Goal: Information Seeking & Learning: Learn about a topic

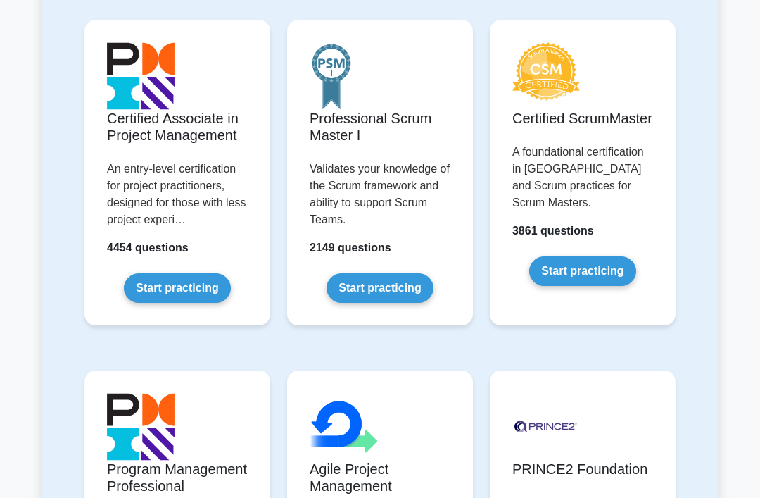
scroll to position [691, 0]
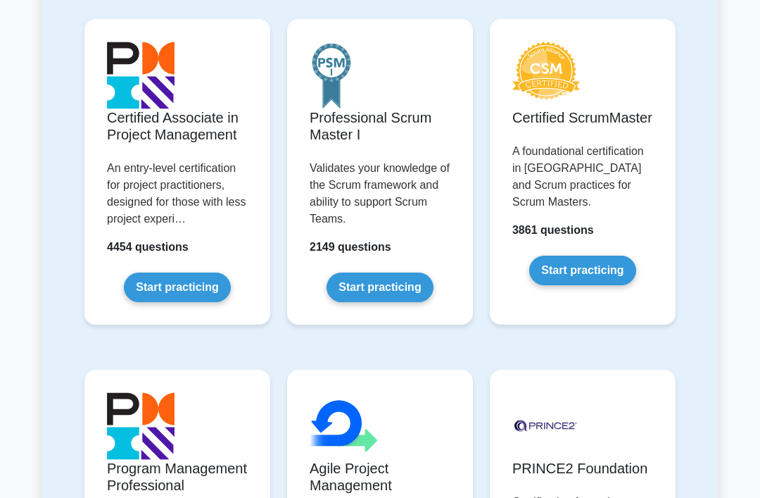
click at [203, 302] on link "Start practicing" at bounding box center [177, 287] width 106 height 30
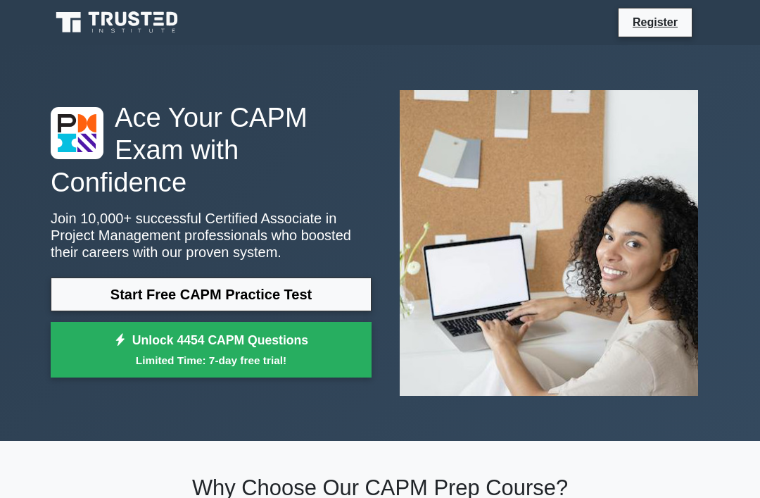
click at [673, 26] on link "Register" at bounding box center [655, 22] width 62 height 18
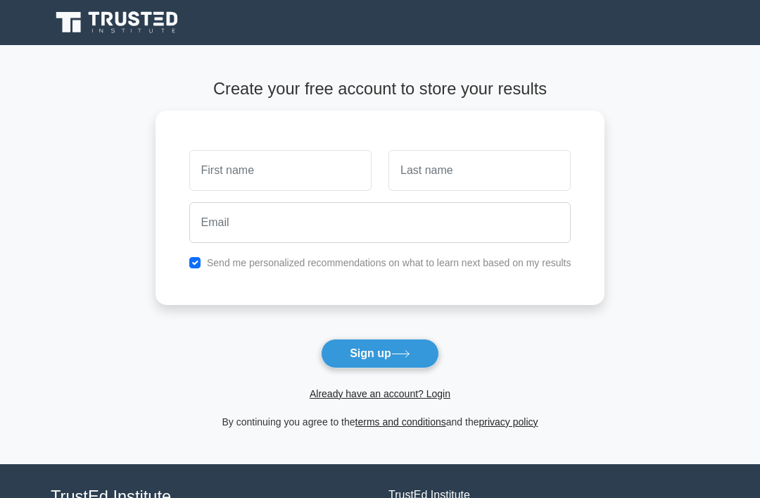
click at [340, 169] on input "text" at bounding box center [280, 170] width 182 height 41
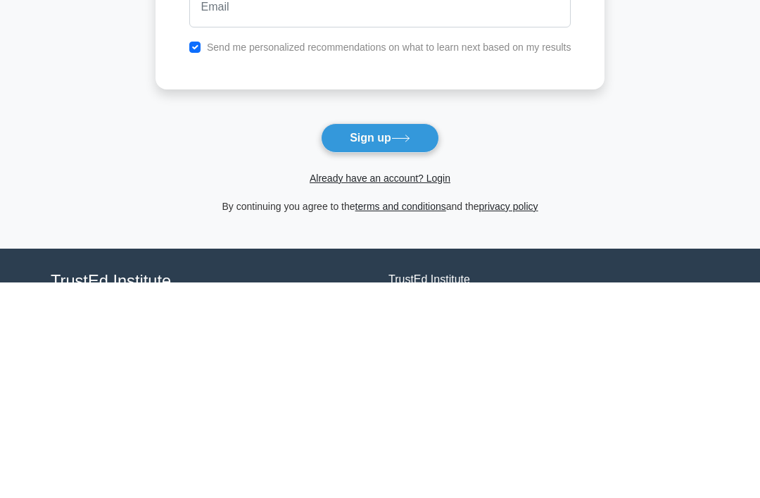
click at [409, 351] on icon at bounding box center [400, 354] width 17 height 6
click at [408, 339] on button "Sign up" at bounding box center [380, 354] width 118 height 30
click at [410, 339] on button "Sign up" at bounding box center [380, 354] width 118 height 30
click at [440, 388] on link "Already have an account? Login" at bounding box center [380, 393] width 141 height 11
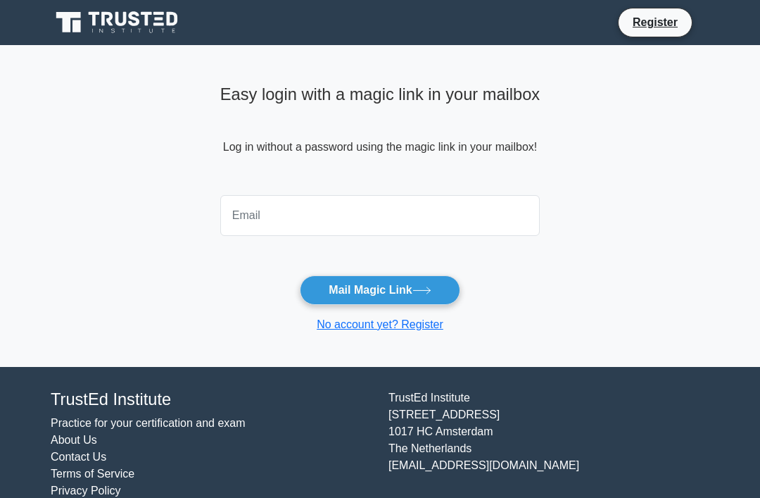
click at [398, 199] on input "email" at bounding box center [380, 215] width 320 height 41
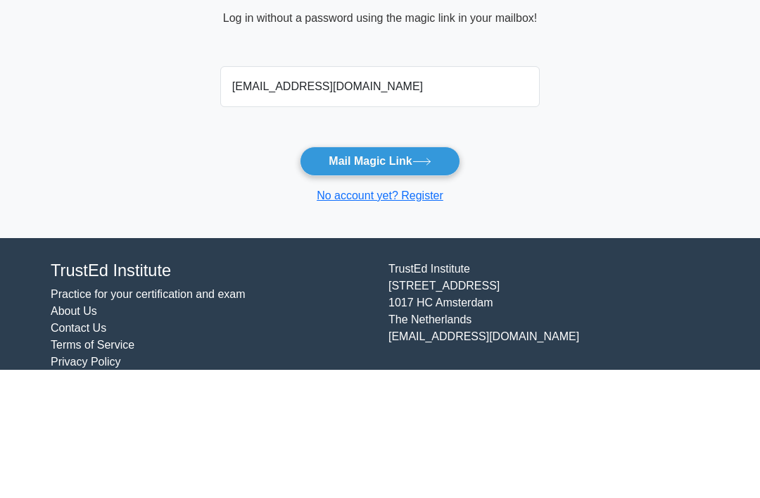
type input "pepitalopesiana@gmail.com"
click at [436, 275] on button "Mail Magic Link" at bounding box center [380, 290] width 160 height 30
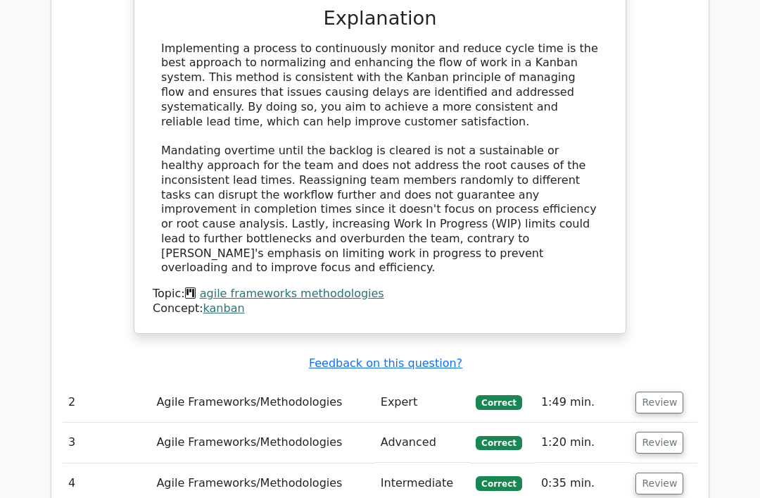
scroll to position [1406, 0]
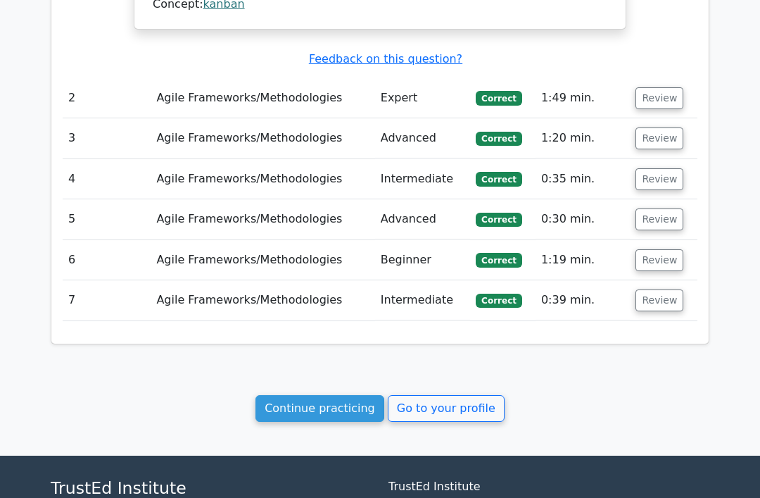
click at [364, 395] on link "Continue practicing" at bounding box center [320, 408] width 129 height 27
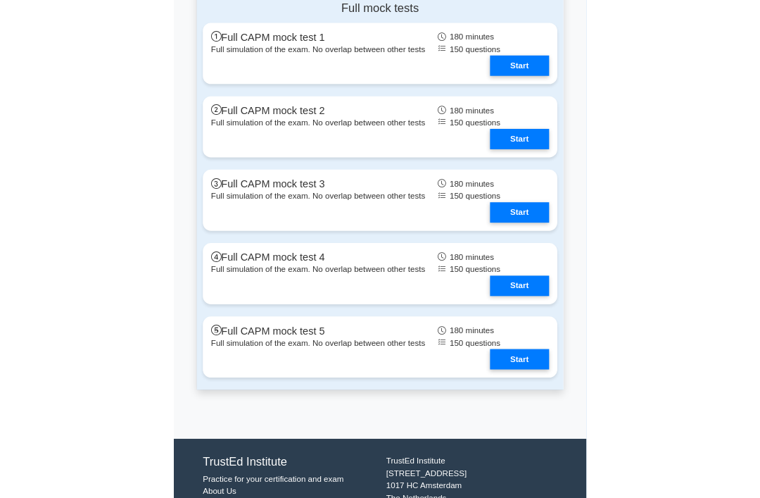
scroll to position [4545, 0]
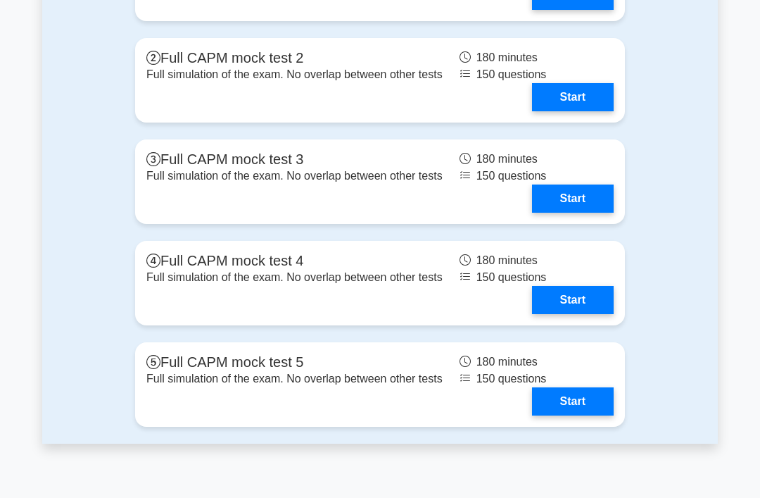
click at [602, 111] on link "Start" at bounding box center [573, 97] width 82 height 28
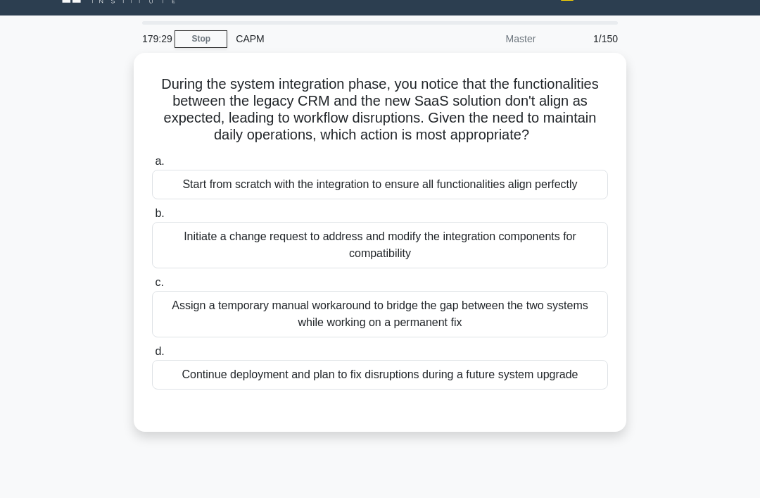
scroll to position [31, 0]
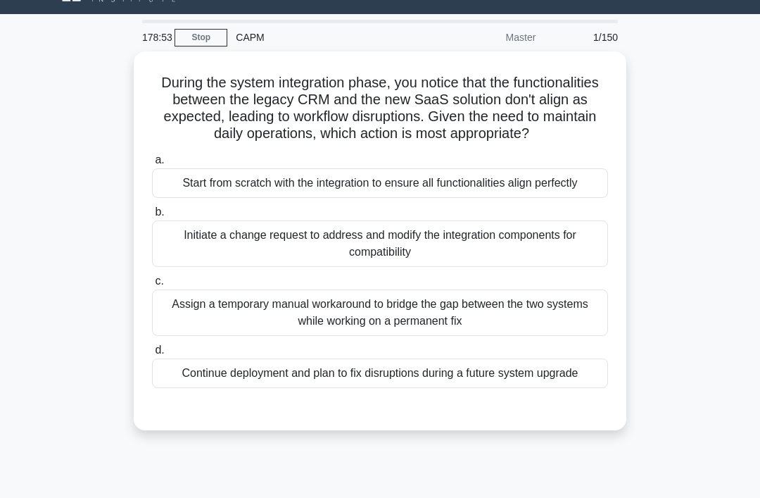
click at [596, 336] on div "Assign a temporary manual workaround to bridge the gap between the two systems …" at bounding box center [380, 312] width 456 height 46
click at [152, 286] on input "c. Assign a temporary manual workaround to bridge the gap between the two syste…" at bounding box center [152, 281] width 0 height 9
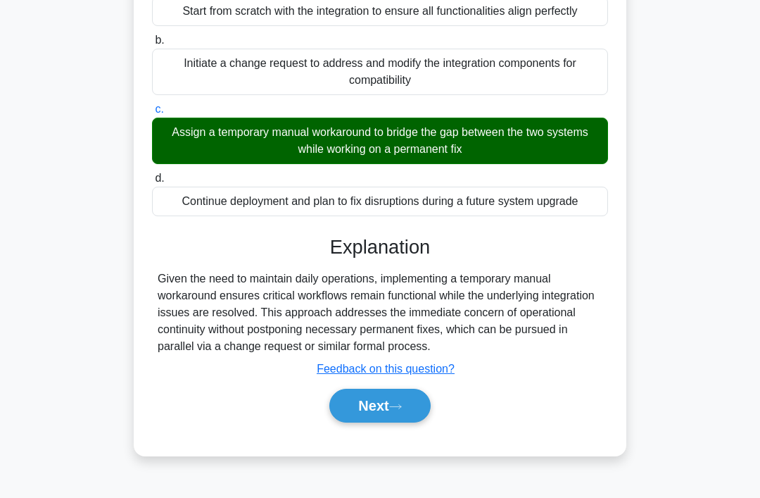
scroll to position [217, 0]
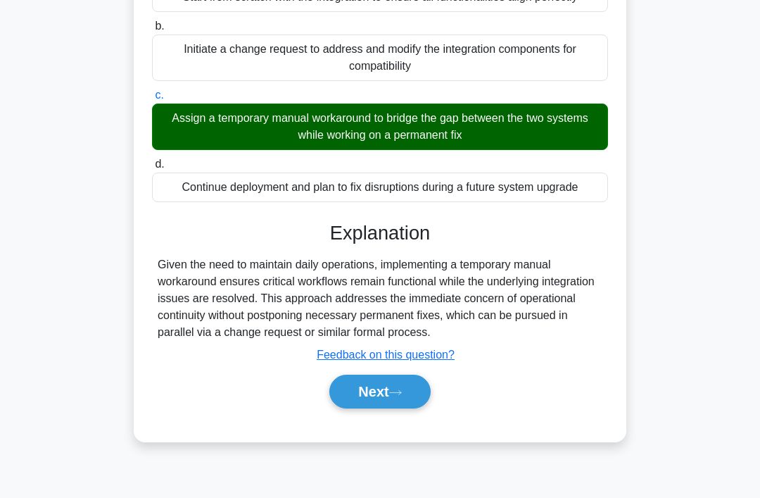
click at [414, 408] on button "Next" at bounding box center [379, 391] width 101 height 34
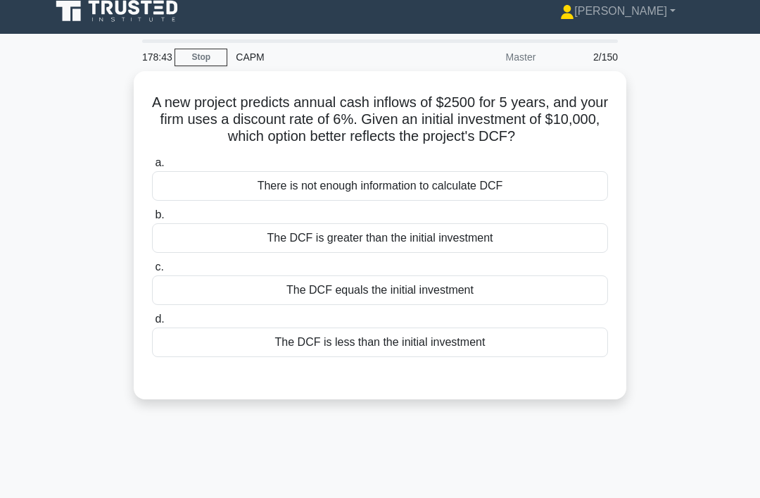
scroll to position [0, 0]
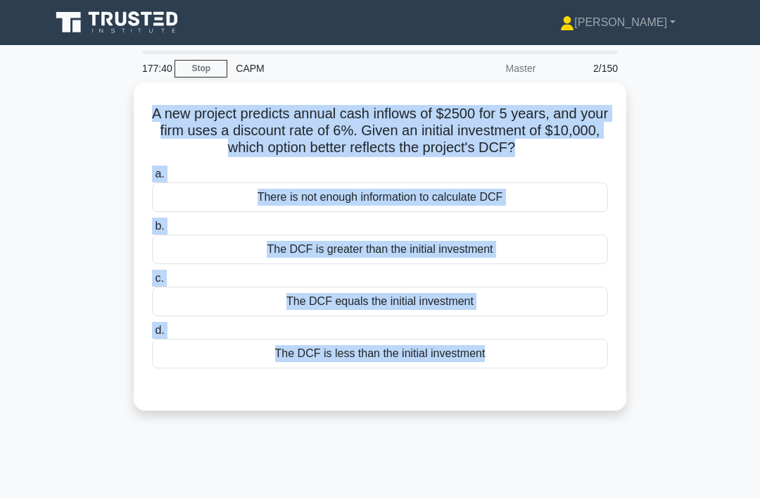
click at [710, 294] on div "A new project predicts annual cash inflows of $2500 for 5 years, and your firm …" at bounding box center [380, 254] width 676 height 345
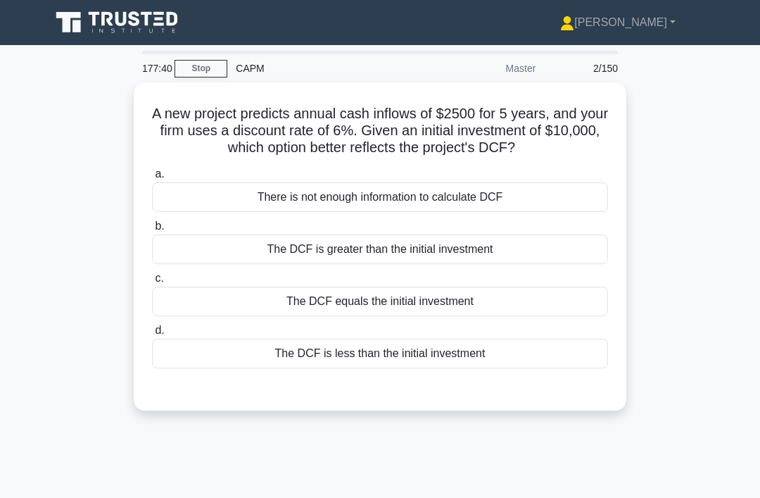
click at [581, 253] on div "The DCF is greater than the initial investment" at bounding box center [380, 249] width 456 height 30
click at [152, 231] on input "b. The DCF is greater than the initial investment" at bounding box center [152, 226] width 0 height 9
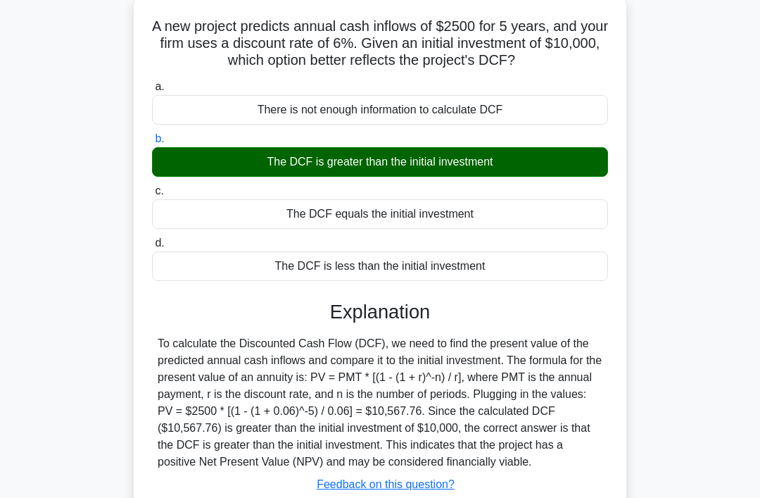
scroll to position [217, 0]
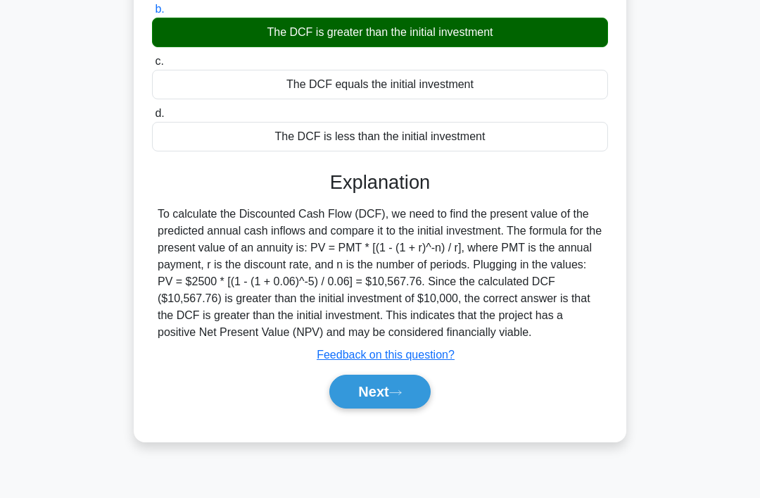
click at [421, 408] on button "Next" at bounding box center [379, 391] width 101 height 34
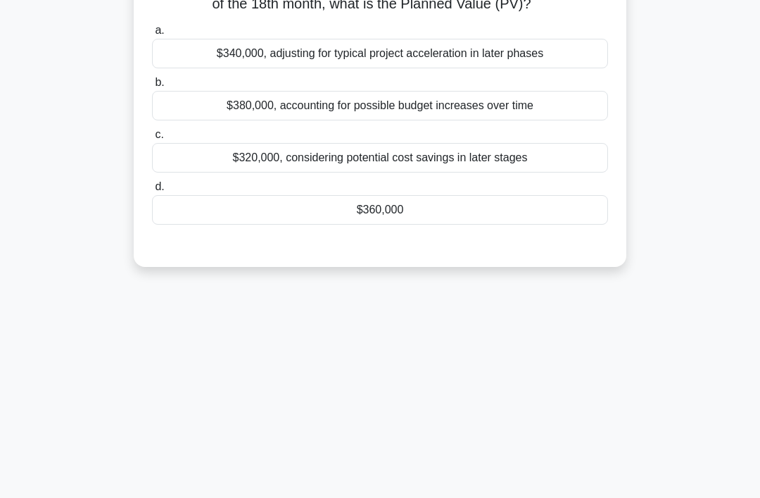
scroll to position [0, 0]
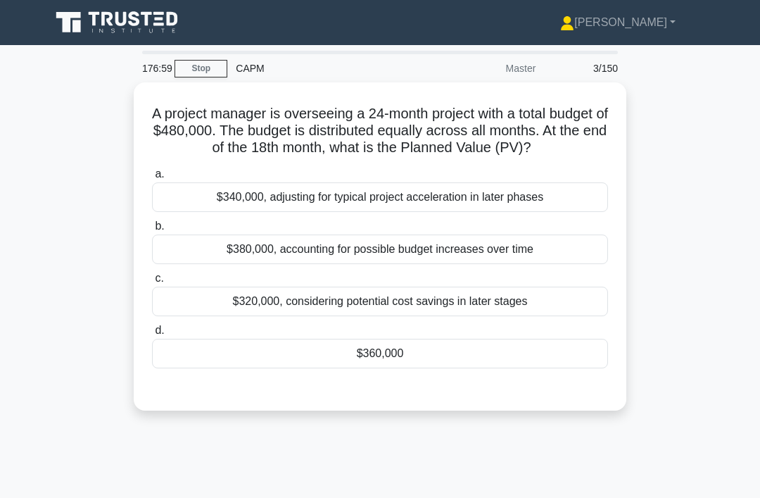
click at [183, 365] on div "$360,000" at bounding box center [380, 354] width 456 height 30
click at [152, 335] on input "d. $360,000" at bounding box center [152, 330] width 0 height 9
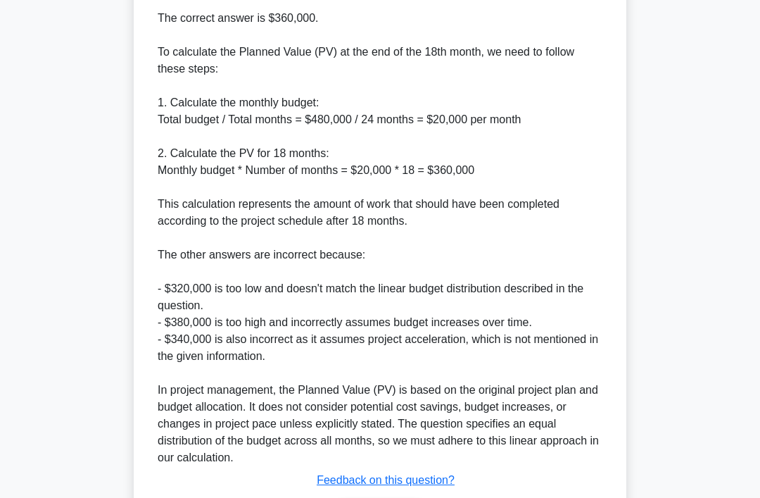
scroll to position [476, 0]
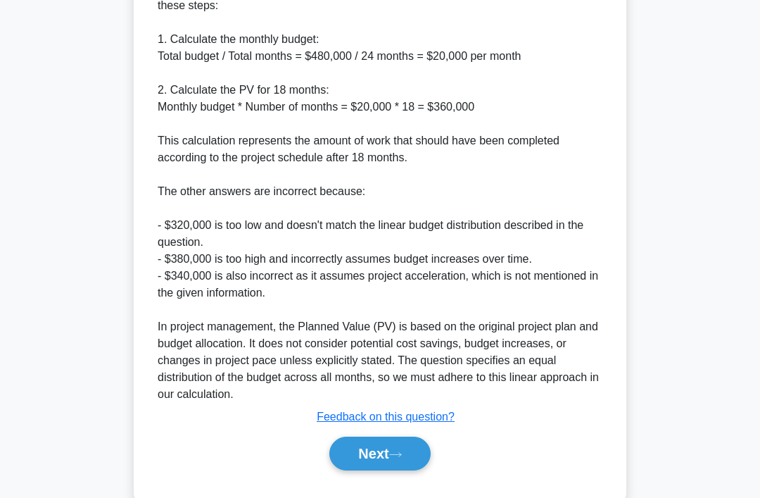
click at [364, 470] on button "Next" at bounding box center [379, 453] width 101 height 34
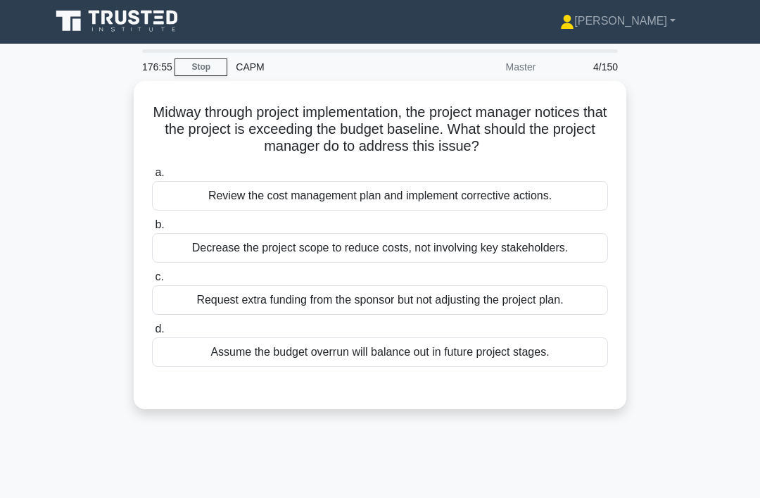
scroll to position [2, 0]
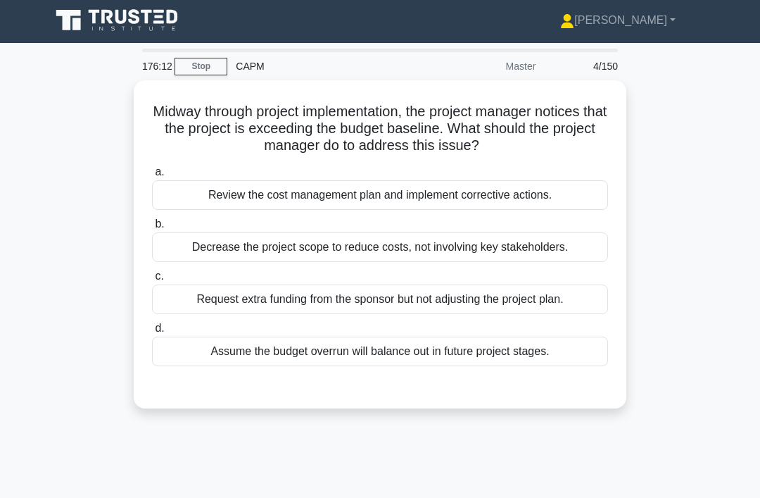
click at [553, 200] on div "Review the cost management plan and implement corrective actions." at bounding box center [380, 195] width 456 height 30
click at [152, 177] on input "a. Review the cost management plan and implement corrective actions." at bounding box center [152, 172] width 0 height 9
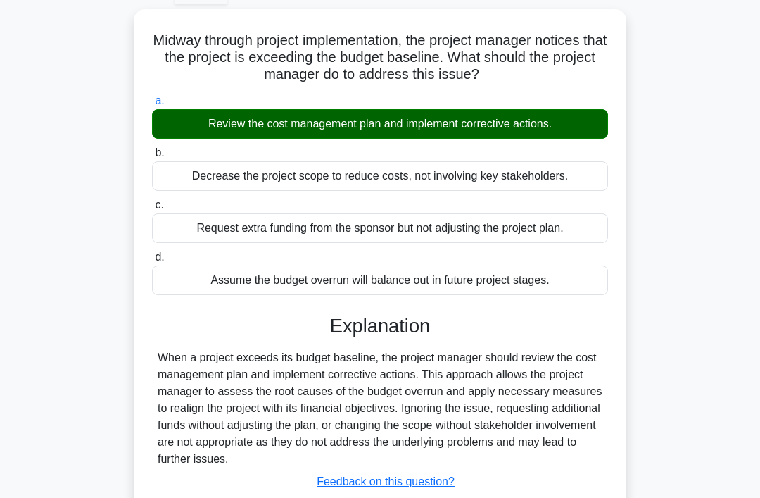
scroll to position [217, 0]
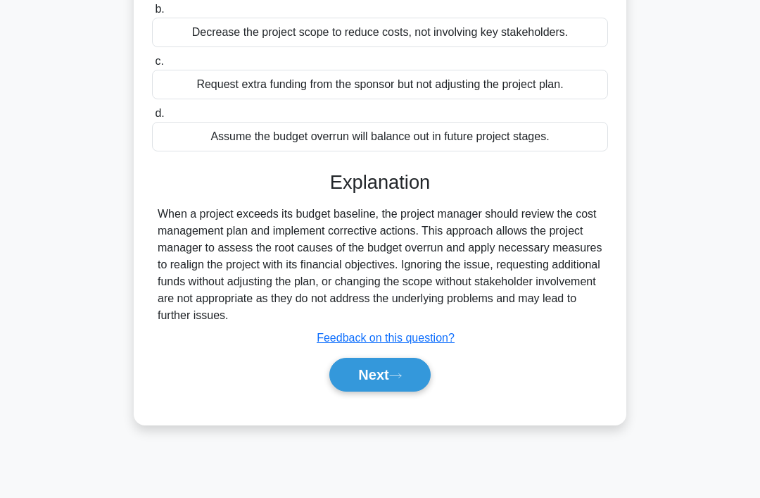
click at [397, 379] on icon at bounding box center [395, 376] width 13 height 8
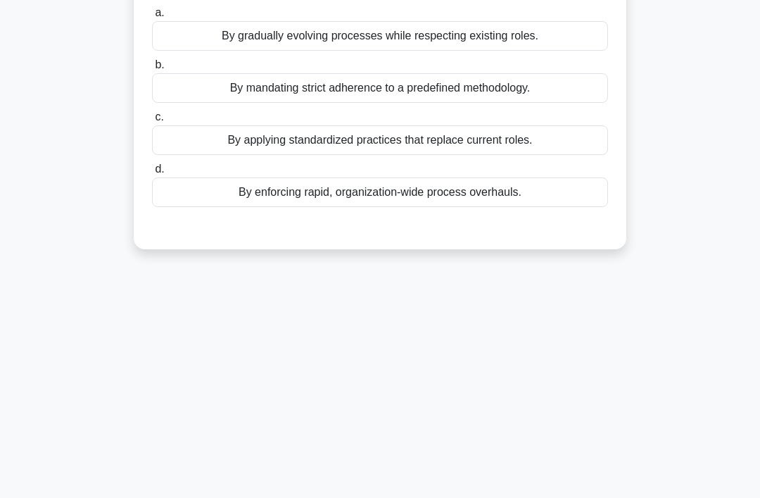
scroll to position [0, 0]
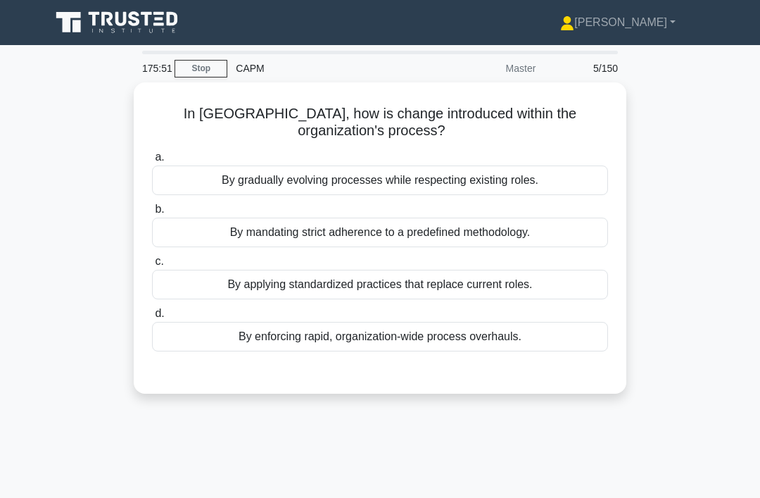
click at [577, 183] on div "By gradually evolving processes while respecting existing roles." at bounding box center [380, 180] width 456 height 30
click at [152, 162] on input "a. By gradually evolving processes while respecting existing roles." at bounding box center [152, 157] width 0 height 9
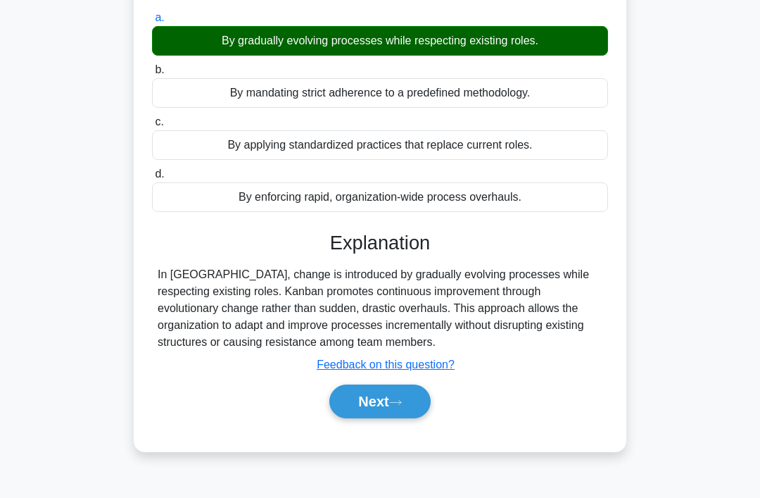
scroll to position [217, 0]
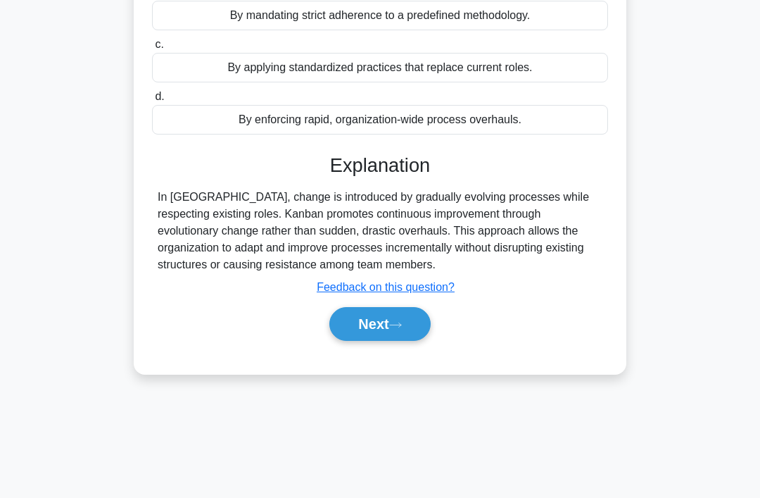
click at [415, 326] on button "Next" at bounding box center [379, 324] width 101 height 34
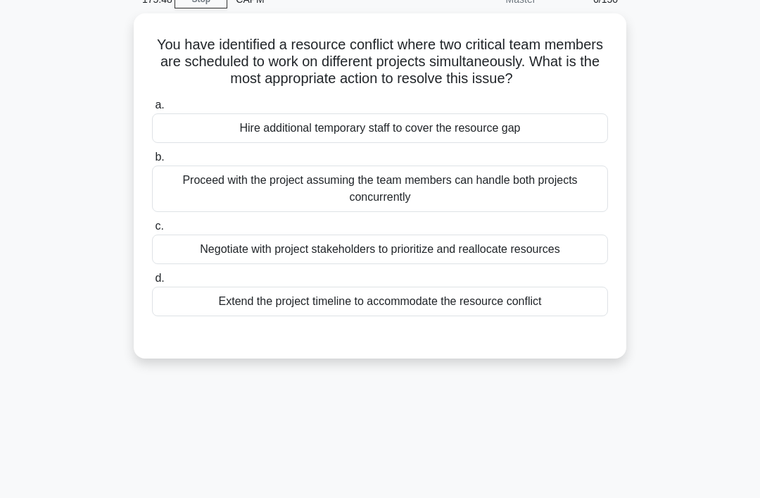
scroll to position [0, 0]
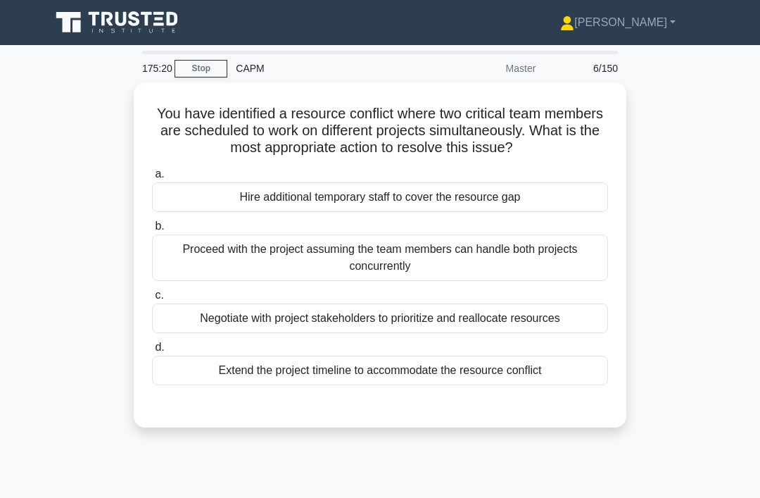
click at [553, 333] on div "Negotiate with project stakeholders to prioritize and reallocate resources" at bounding box center [380, 318] width 456 height 30
click at [152, 300] on input "c. Negotiate with project stakeholders to prioritize and reallocate resources" at bounding box center [152, 295] width 0 height 9
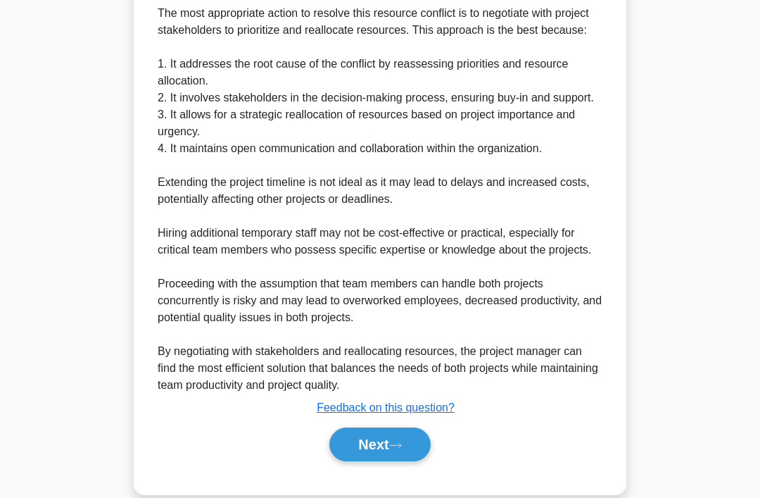
scroll to position [476, 0]
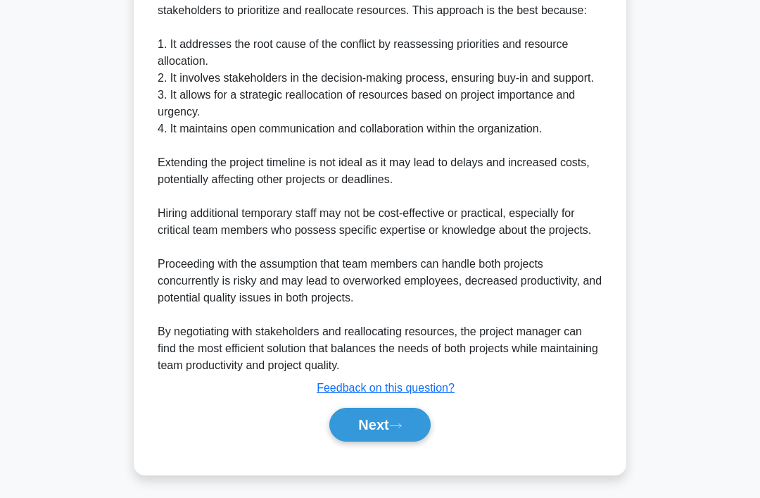
click at [382, 441] on button "Next" at bounding box center [379, 425] width 101 height 34
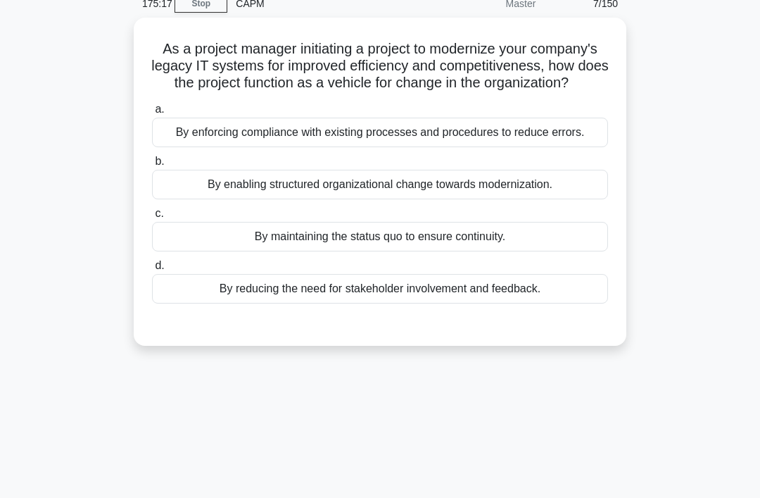
scroll to position [0, 0]
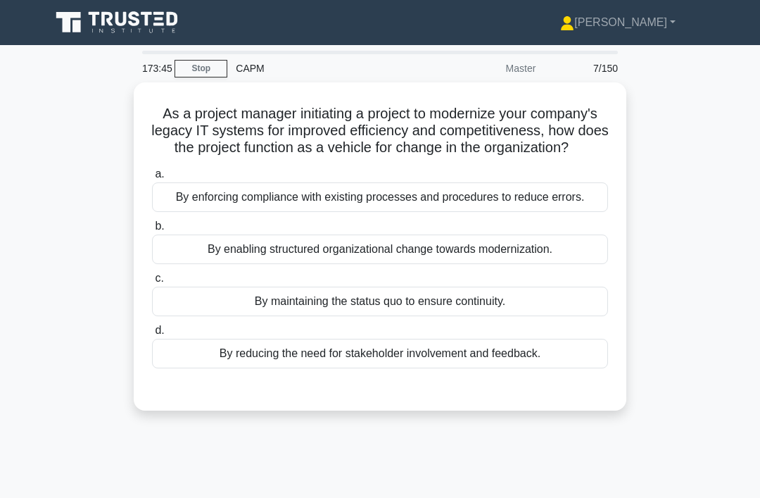
click at [526, 264] on div "By enabling structured organizational change towards modernization." at bounding box center [380, 249] width 456 height 30
click at [152, 231] on input "b. By enabling structured organizational change towards modernization." at bounding box center [152, 226] width 0 height 9
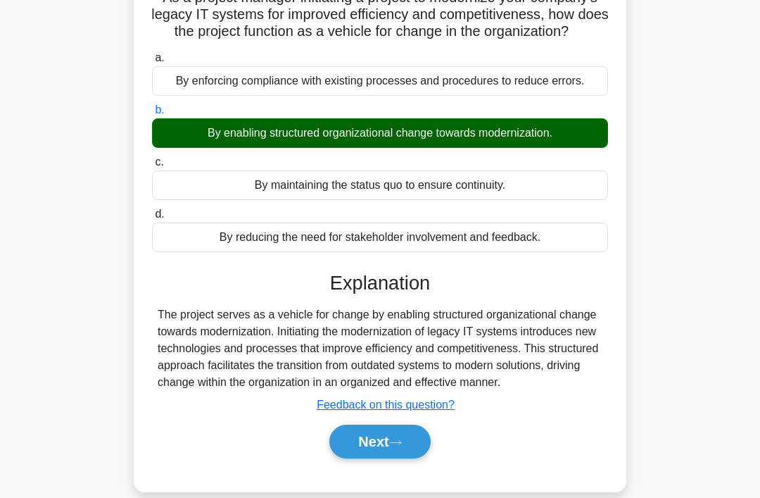
scroll to position [217, 0]
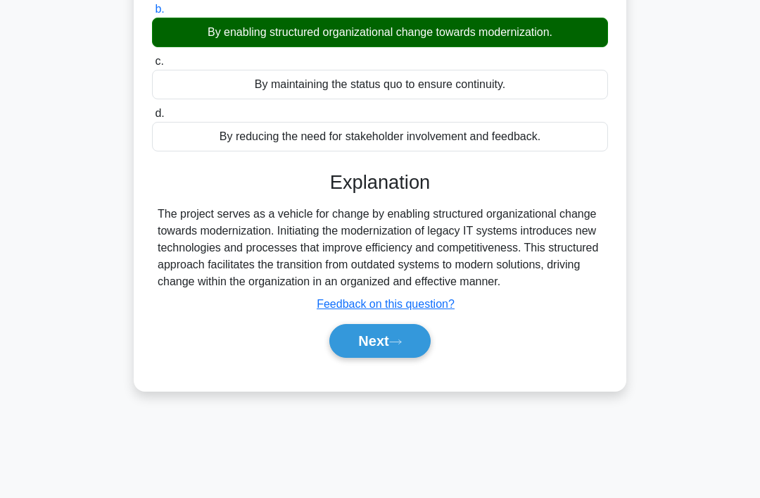
click at [382, 358] on button "Next" at bounding box center [379, 341] width 101 height 34
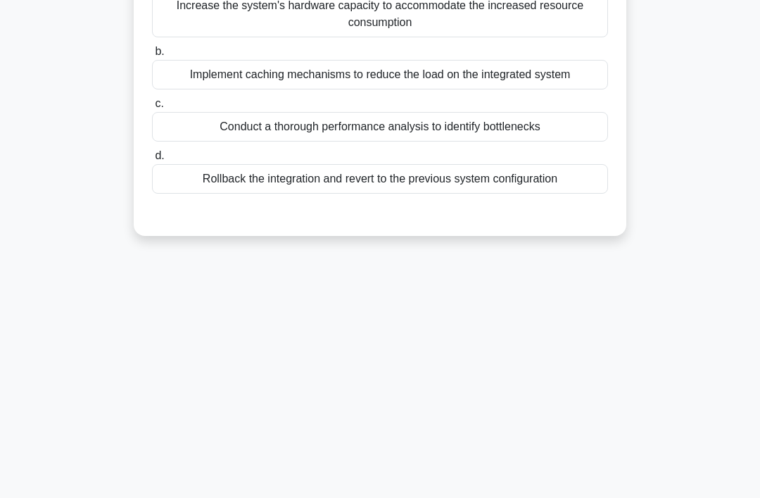
scroll to position [0, 0]
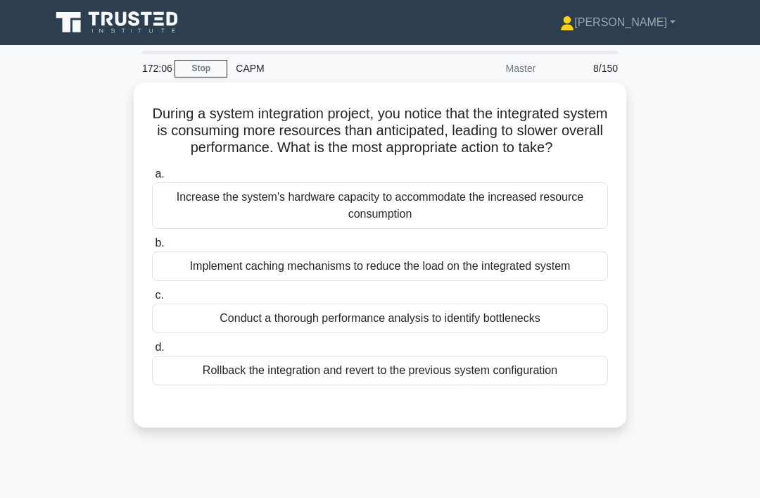
click at [508, 333] on div "Conduct a thorough performance analysis to identify bottlenecks" at bounding box center [380, 318] width 456 height 30
click at [152, 300] on input "c. Conduct a thorough performance analysis to identify bottlenecks" at bounding box center [152, 295] width 0 height 9
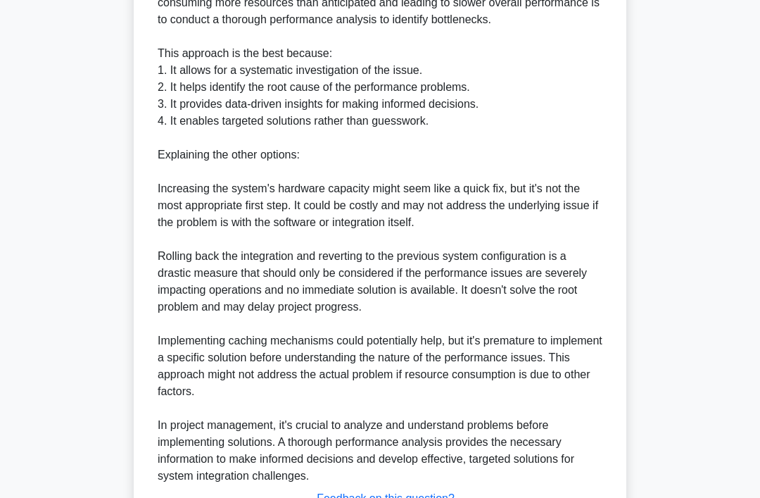
scroll to position [594, 0]
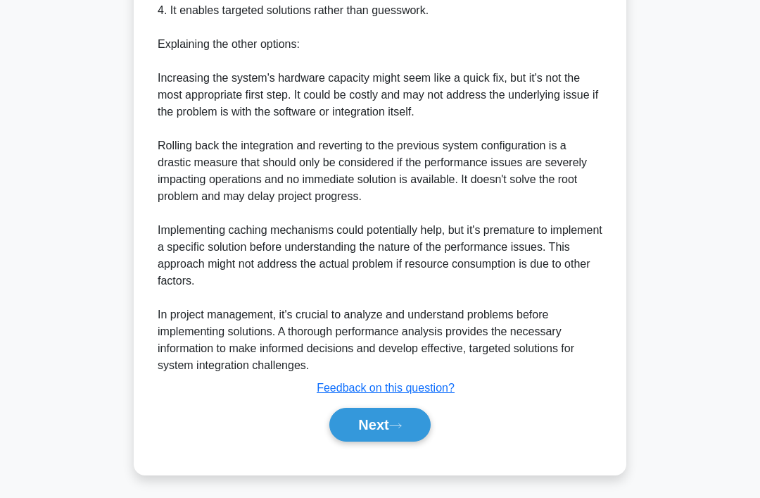
click at [430, 441] on button "Next" at bounding box center [379, 425] width 101 height 34
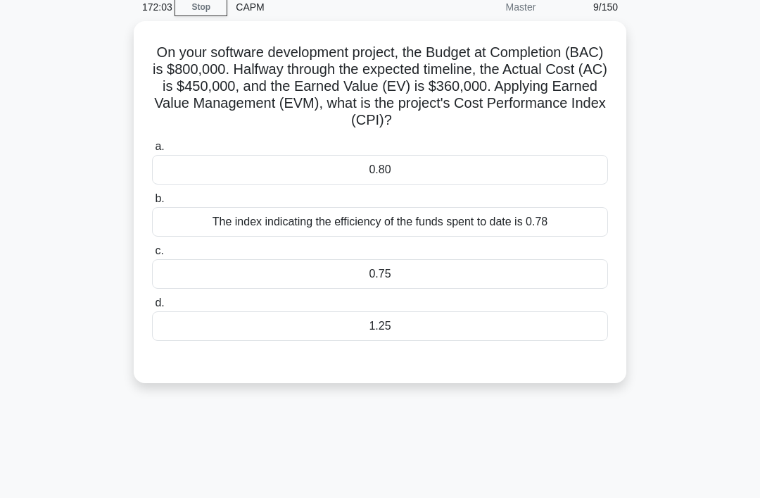
scroll to position [0, 0]
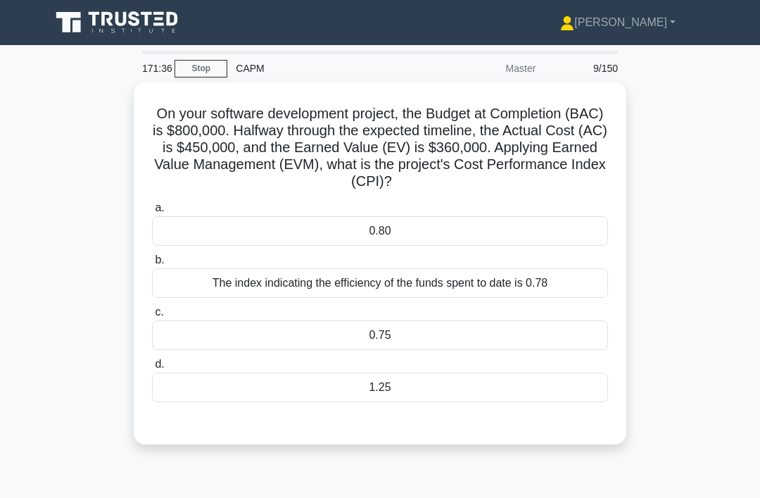
click at [567, 227] on div "0.80" at bounding box center [380, 231] width 456 height 30
click at [152, 213] on input "a. 0.80" at bounding box center [152, 207] width 0 height 9
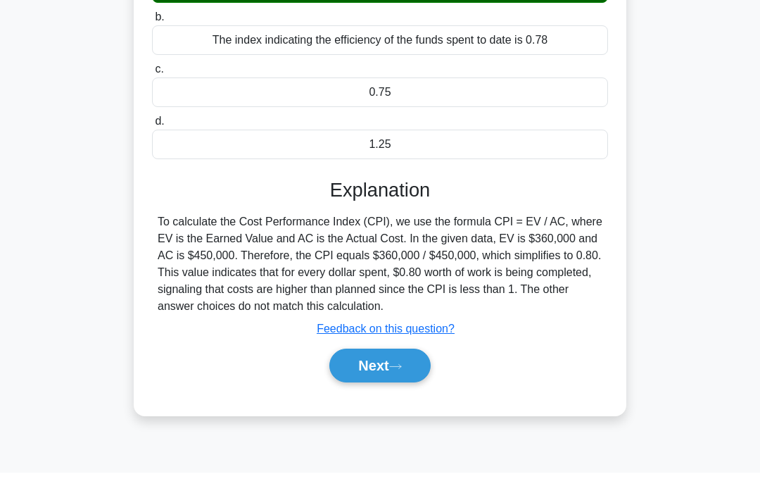
scroll to position [217, 0]
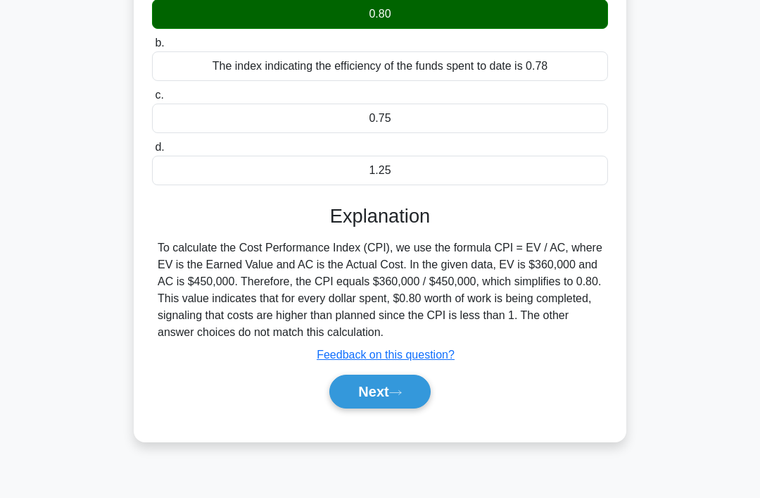
click at [409, 406] on button "Next" at bounding box center [379, 391] width 101 height 34
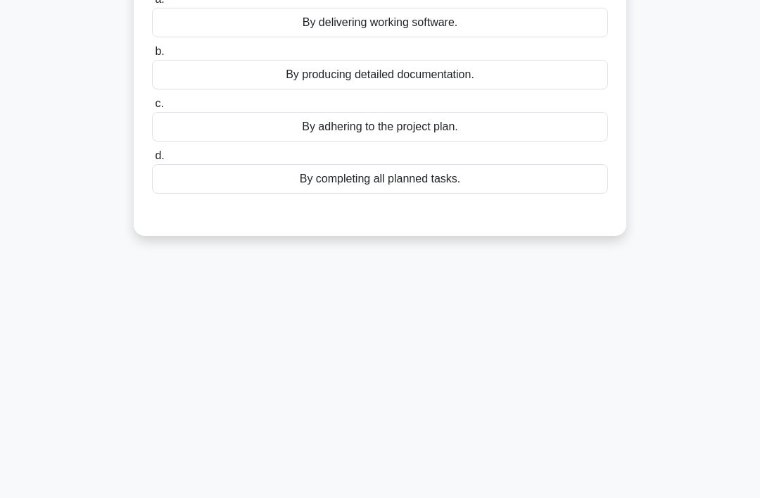
scroll to position [0, 0]
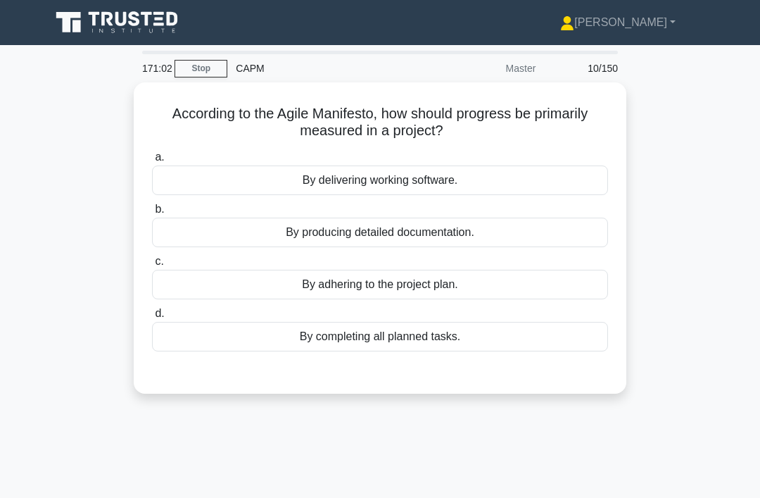
click at [607, 168] on div "By delivering working software." at bounding box center [380, 180] width 456 height 30
click at [152, 162] on input "a. By delivering working software." at bounding box center [152, 157] width 0 height 9
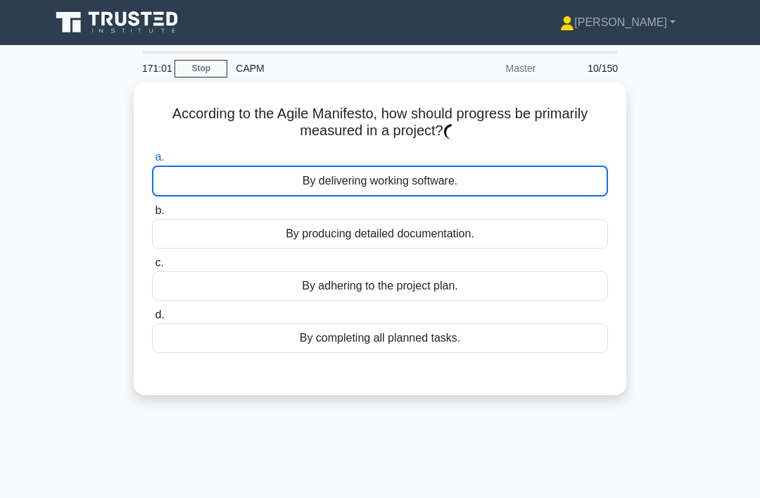
click at [658, 111] on div "According to the Agile Manifesto, how should progress be primarily measured in …" at bounding box center [380, 246] width 676 height 329
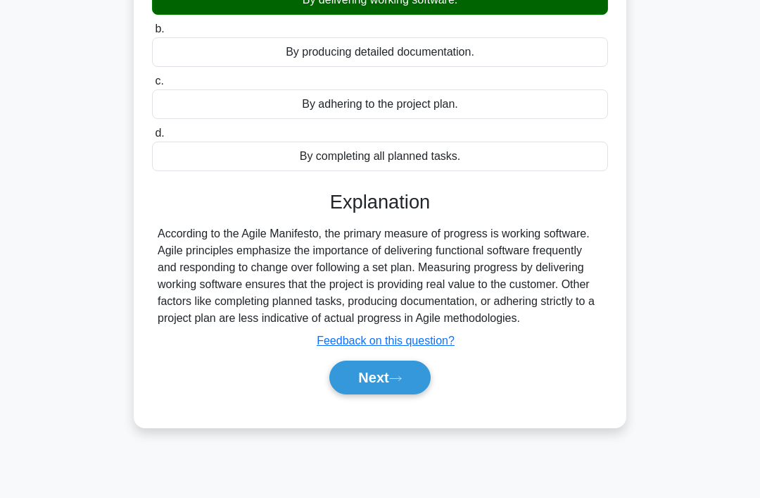
scroll to position [217, 0]
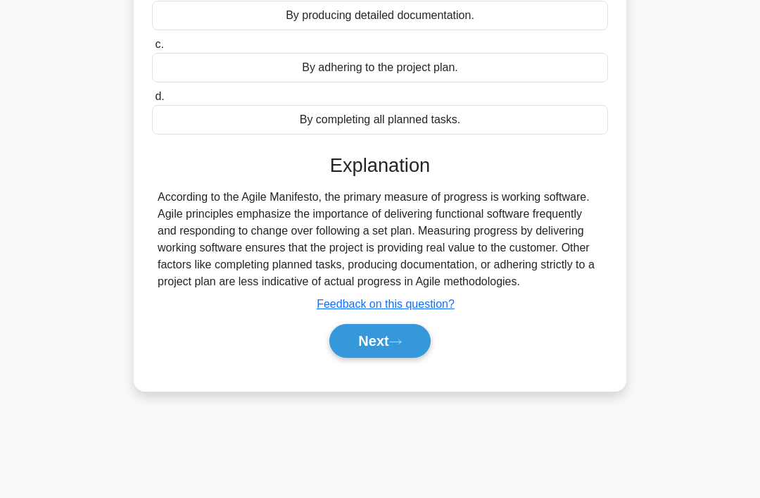
click at [408, 358] on button "Next" at bounding box center [379, 341] width 101 height 34
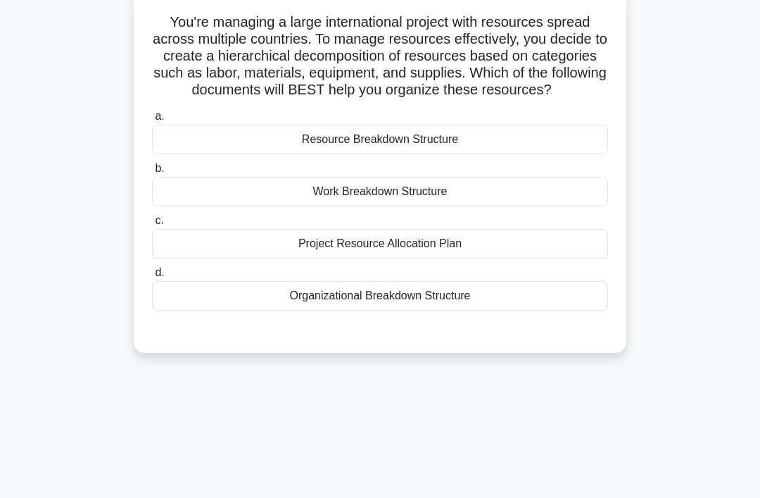
scroll to position [0, 0]
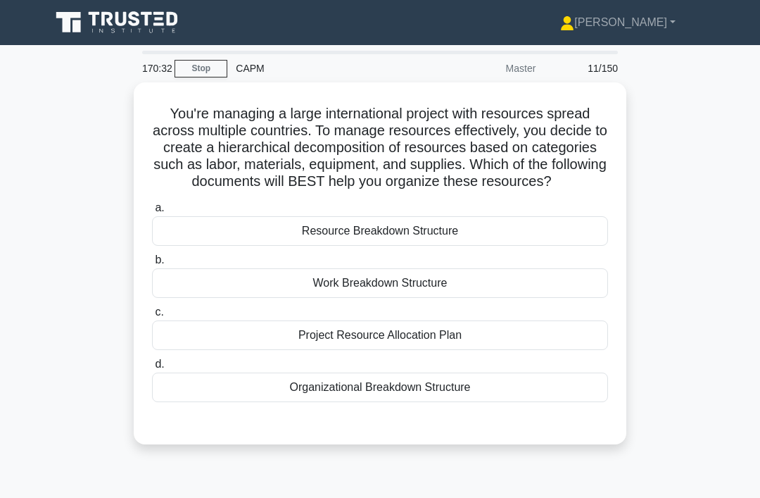
click at [560, 246] on div "Resource Breakdown Structure" at bounding box center [380, 231] width 456 height 30
click at [152, 213] on input "a. Resource Breakdown Structure" at bounding box center [152, 207] width 0 height 9
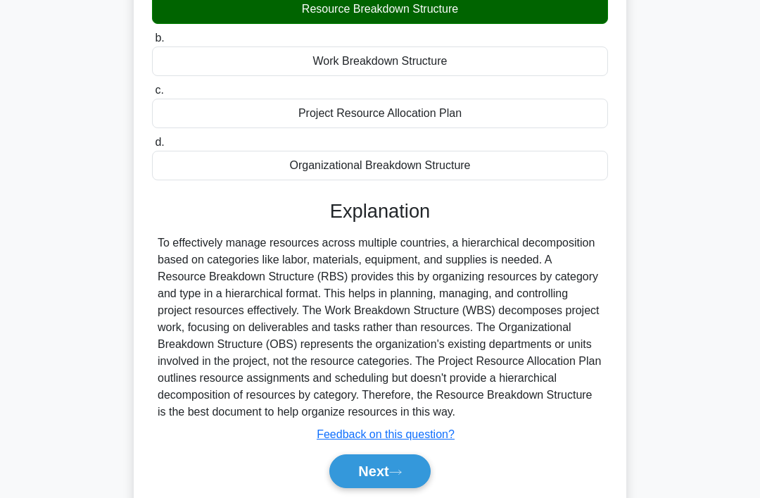
scroll to position [273, 0]
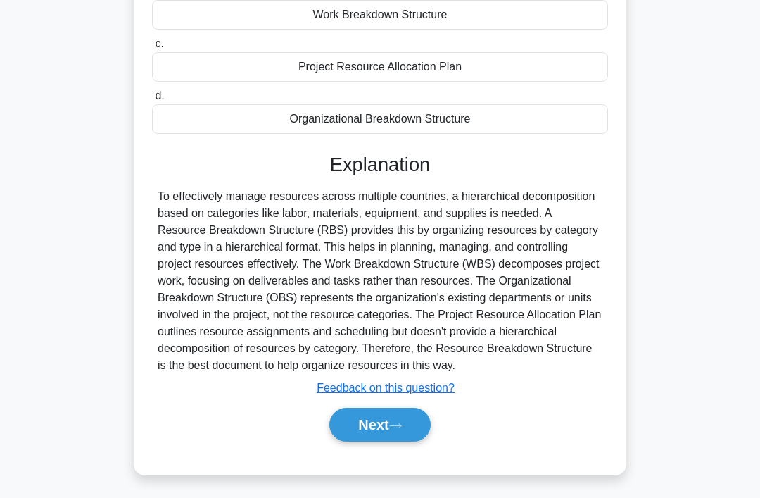
click at [412, 441] on button "Next" at bounding box center [379, 425] width 101 height 34
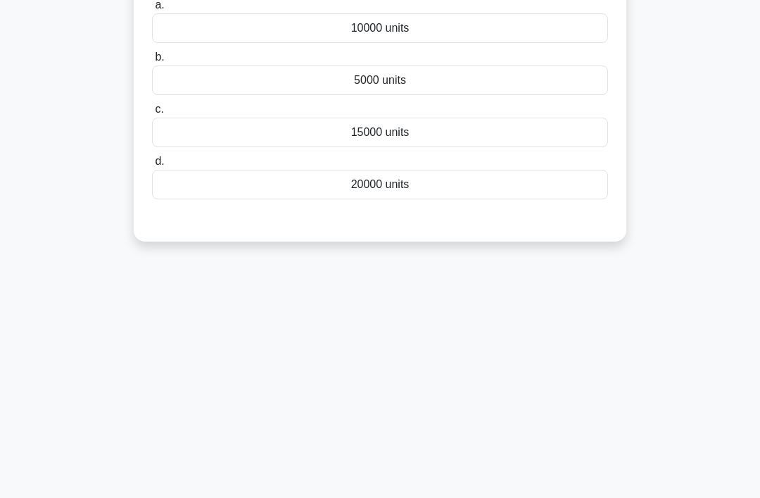
scroll to position [0, 0]
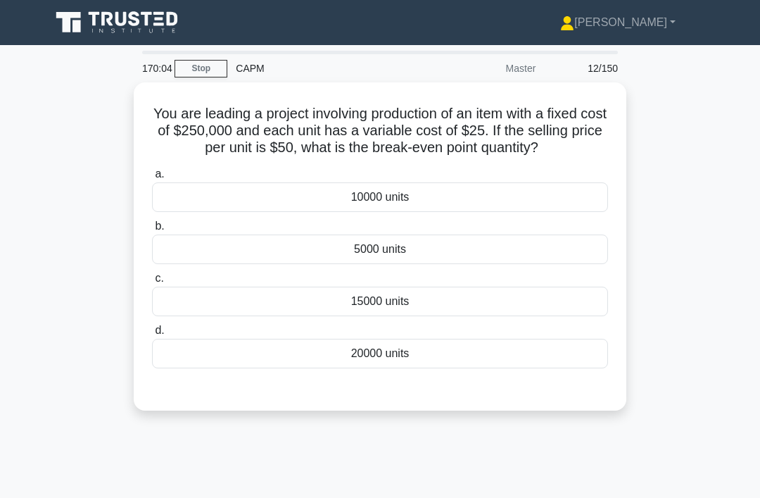
click at [672, 131] on div "You are leading a project involving production of an item with a fixed cost of …" at bounding box center [380, 254] width 676 height 345
click at [544, 212] on div "10000 units" at bounding box center [380, 197] width 456 height 30
click at [152, 179] on input "a. 10000 units" at bounding box center [152, 174] width 0 height 9
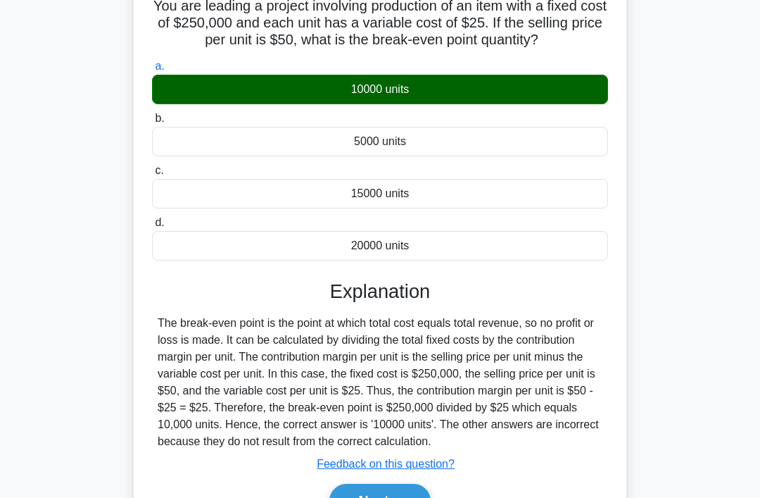
scroll to position [217, 0]
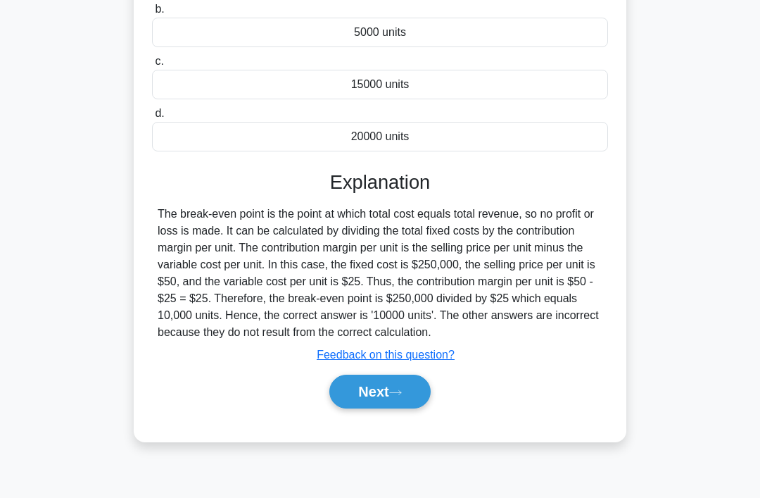
click at [396, 408] on button "Next" at bounding box center [379, 391] width 101 height 34
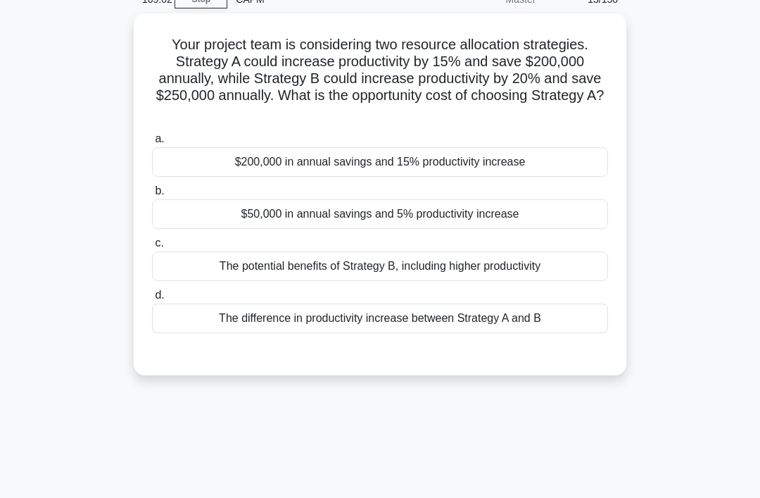
scroll to position [0, 0]
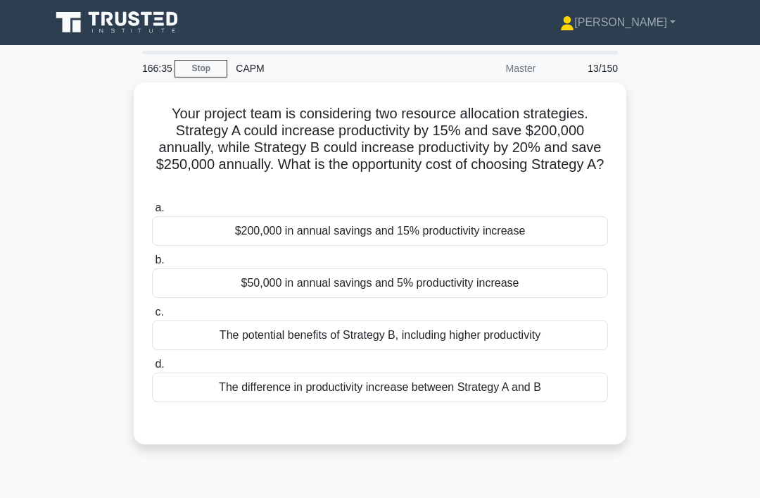
click at [572, 235] on div "$200,000 in annual savings and 15% productivity increase" at bounding box center [380, 231] width 456 height 30
click at [152, 213] on input "a. $200,000 in annual savings and 15% productivity increase" at bounding box center [152, 207] width 0 height 9
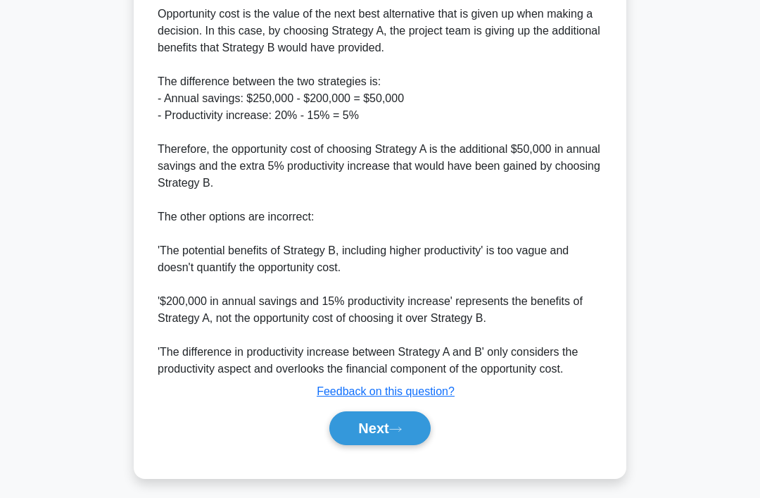
scroll to position [494, 0]
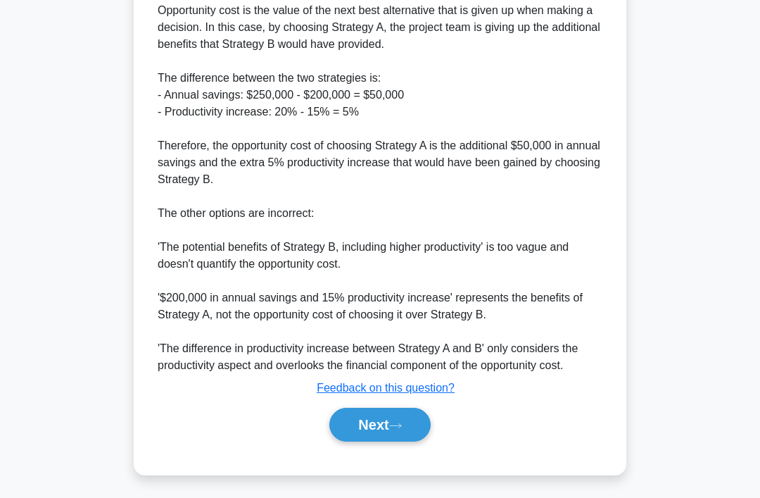
click at [402, 429] on icon at bounding box center [395, 426] width 13 height 8
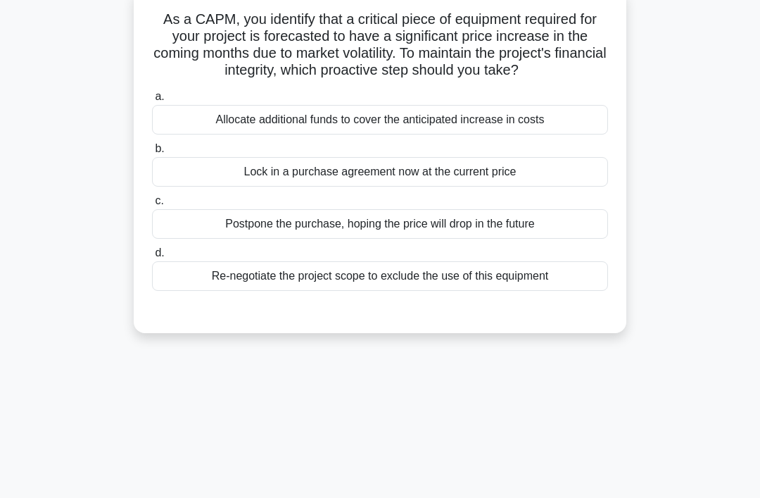
scroll to position [0, 0]
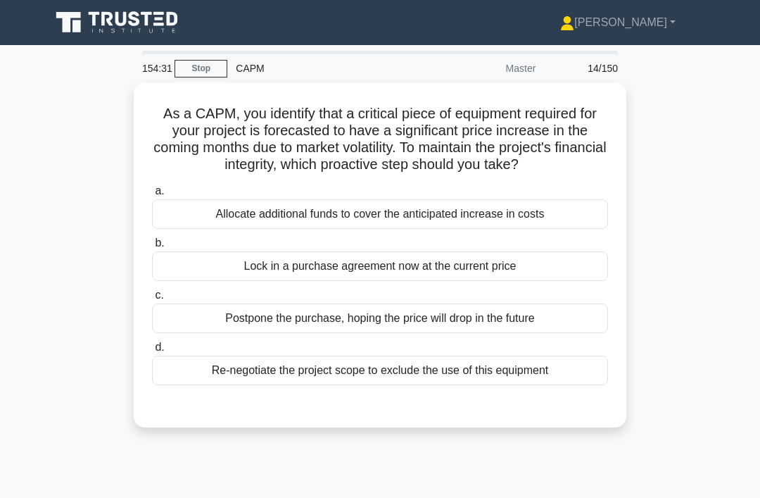
click at [546, 281] on div "Lock in a purchase agreement now at the current price" at bounding box center [380, 266] width 456 height 30
click at [152, 248] on input "b. Lock in a purchase agreement now at the current price" at bounding box center [152, 243] width 0 height 9
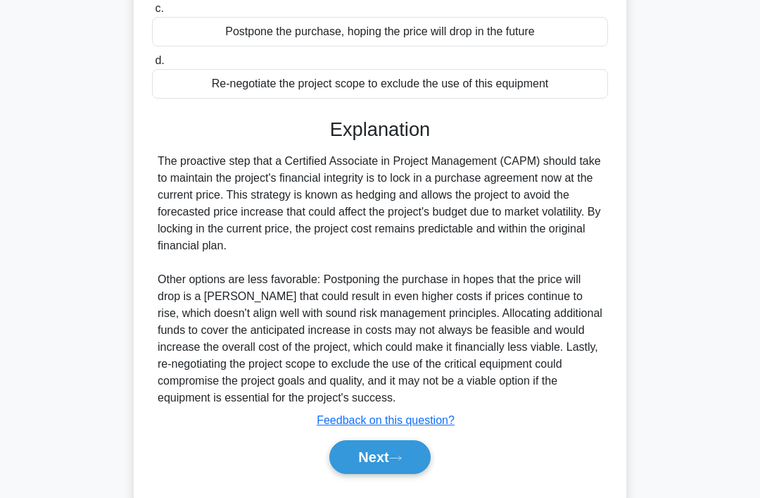
scroll to position [324, 0]
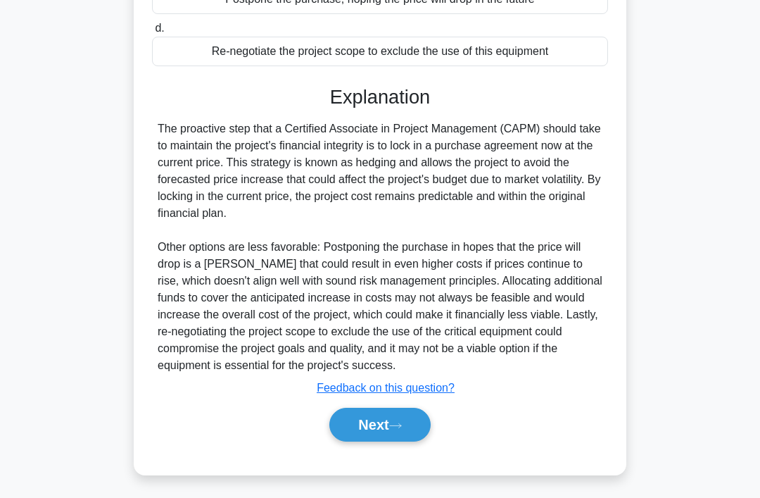
click at [429, 441] on button "Next" at bounding box center [379, 425] width 101 height 34
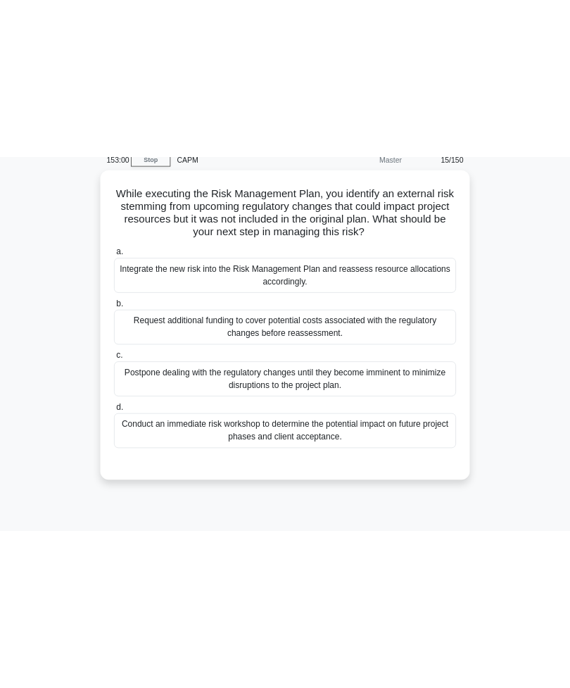
scroll to position [0, 0]
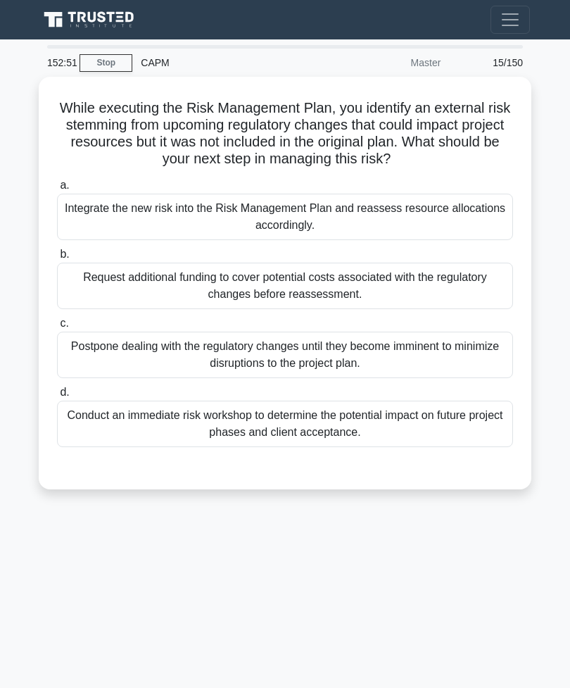
click at [46, 497] on div "152:51 Stop CAPM Master 15/150 While executing the Risk Management Plan, you id…" at bounding box center [285, 397] width 507 height 704
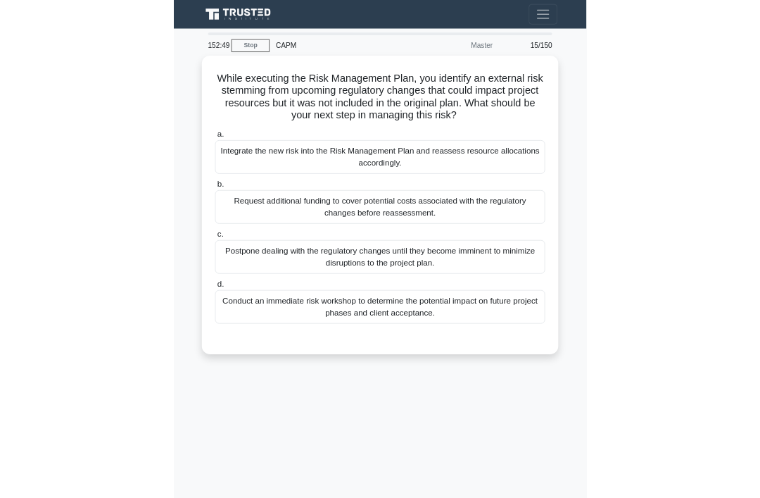
scroll to position [65, 0]
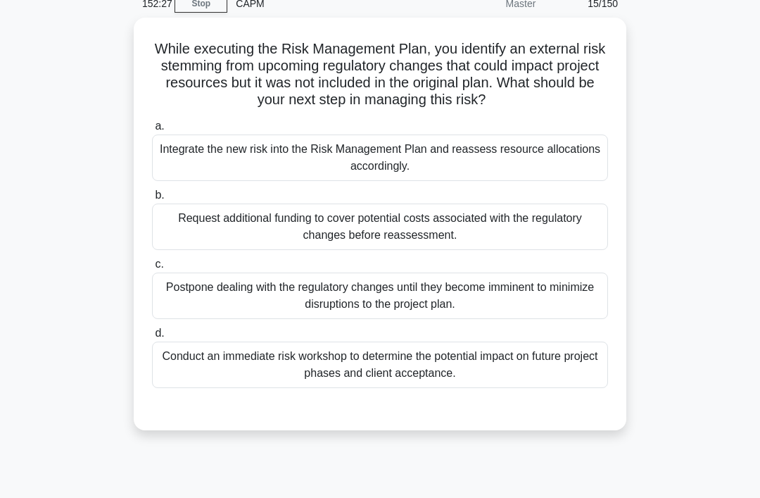
click at [560, 175] on div "Integrate the new risk into the Risk Management Plan and reassess resource allo…" at bounding box center [380, 157] width 456 height 46
click at [152, 131] on input "a. Integrate the new risk into the Risk Management Plan and reassess resource a…" at bounding box center [152, 126] width 0 height 9
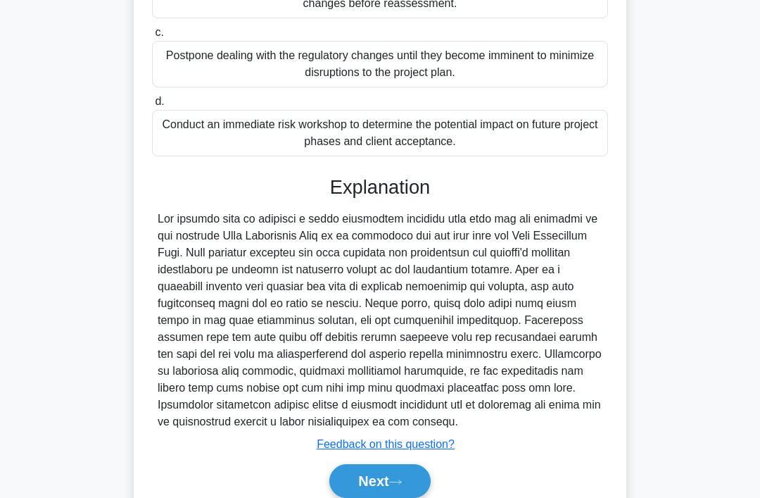
scroll to position [358, 0]
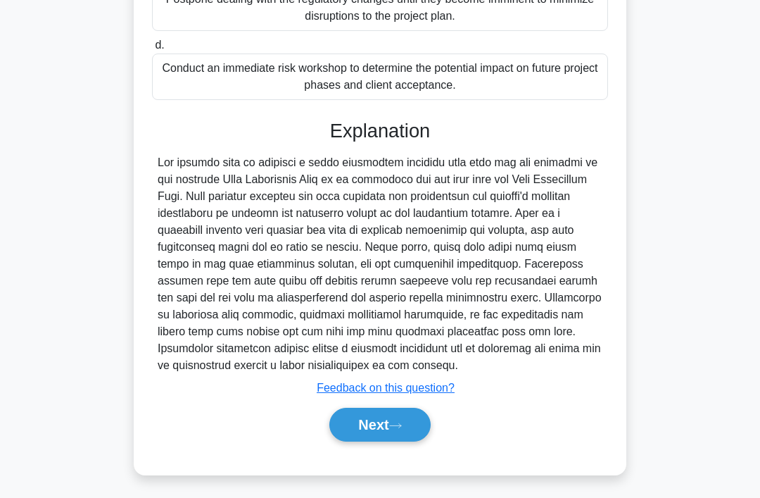
click at [410, 441] on button "Next" at bounding box center [379, 425] width 101 height 34
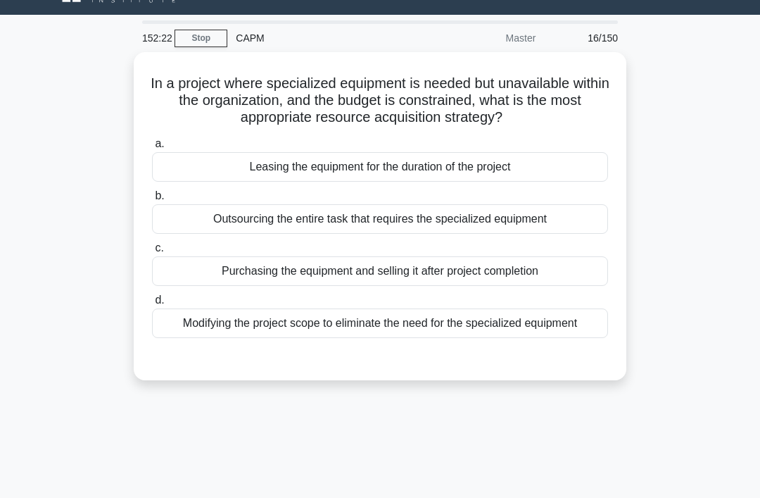
scroll to position [0, 0]
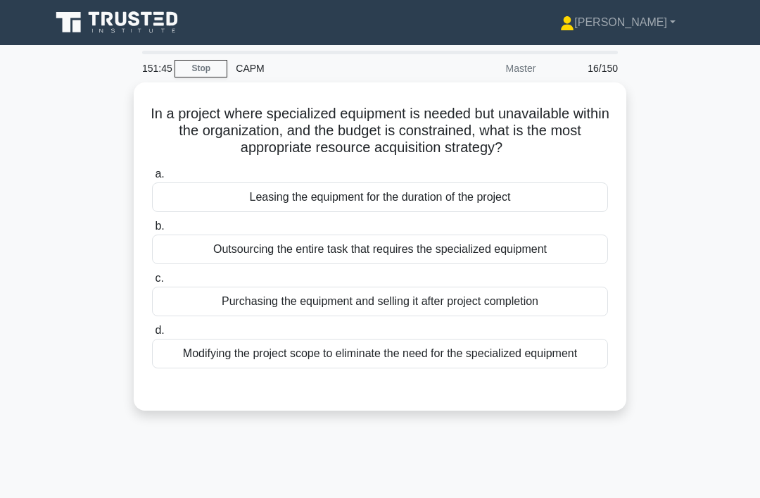
click at [564, 264] on div "Outsourcing the entire task that requires the specialized equipment" at bounding box center [380, 249] width 456 height 30
click at [152, 231] on input "b. Outsourcing the entire task that requires the specialized equipment" at bounding box center [152, 226] width 0 height 9
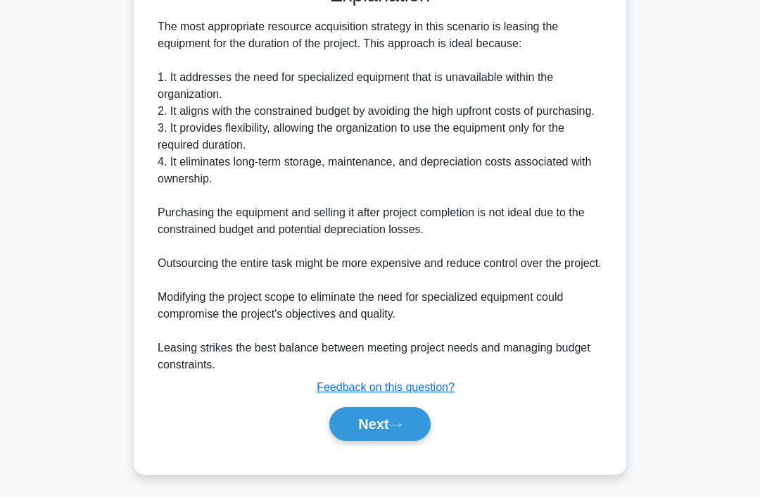
scroll to position [427, 0]
click at [395, 441] on button "Next" at bounding box center [379, 425] width 101 height 34
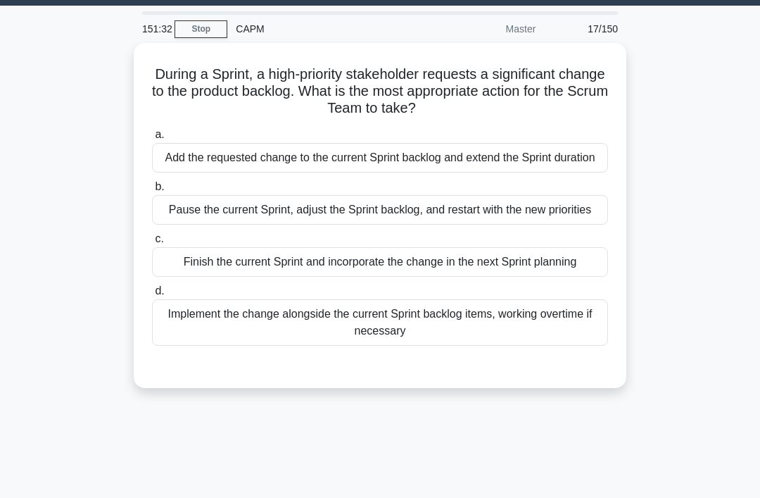
scroll to position [0, 0]
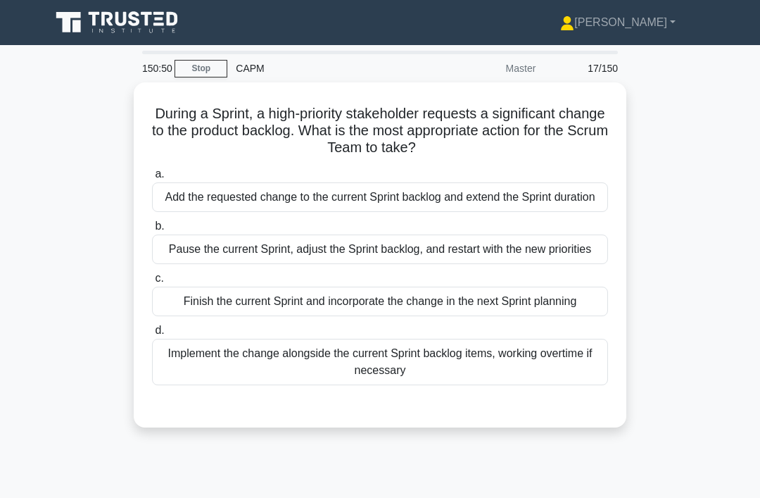
click at [541, 316] on div "Finish the current Sprint and incorporate the change in the next Sprint planning" at bounding box center [380, 301] width 456 height 30
click at [152, 283] on input "c. Finish the current Sprint and incorporate the change in the next Sprint plan…" at bounding box center [152, 278] width 0 height 9
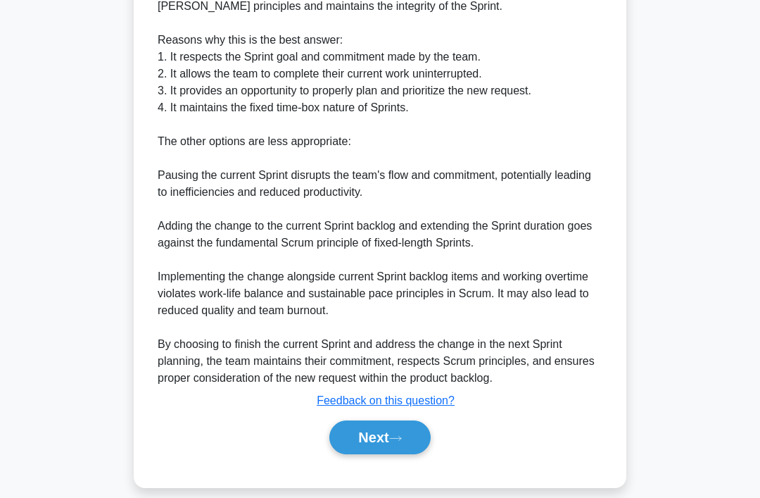
scroll to position [527, 0]
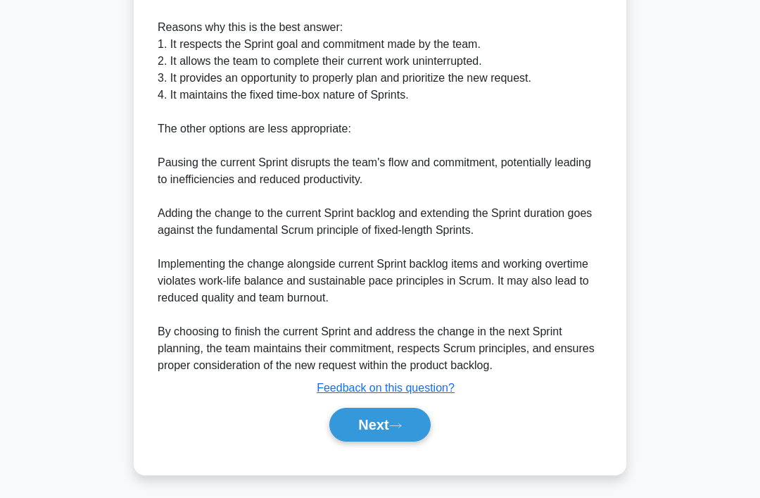
click at [409, 441] on button "Next" at bounding box center [379, 425] width 101 height 34
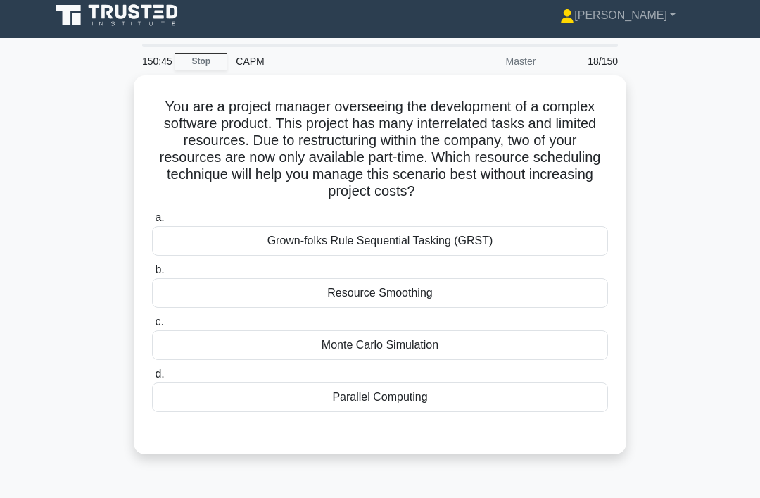
scroll to position [0, 0]
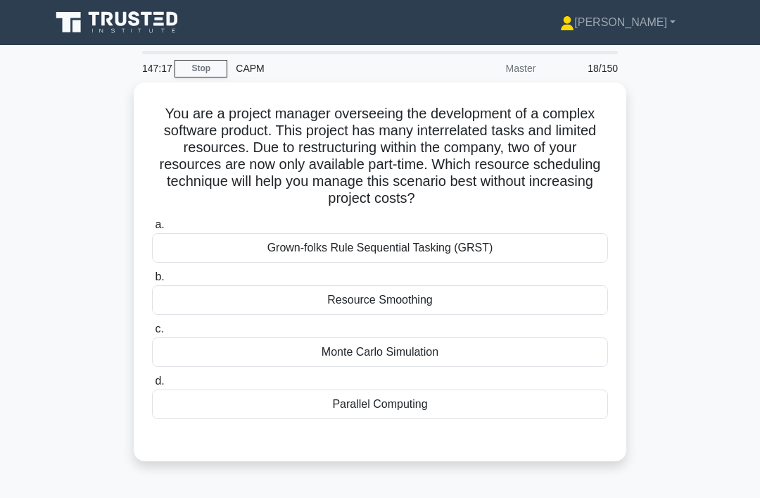
click at [269, 297] on div "Resource Smoothing" at bounding box center [380, 300] width 456 height 30
click at [152, 282] on input "b. Resource Smoothing" at bounding box center [152, 276] width 0 height 9
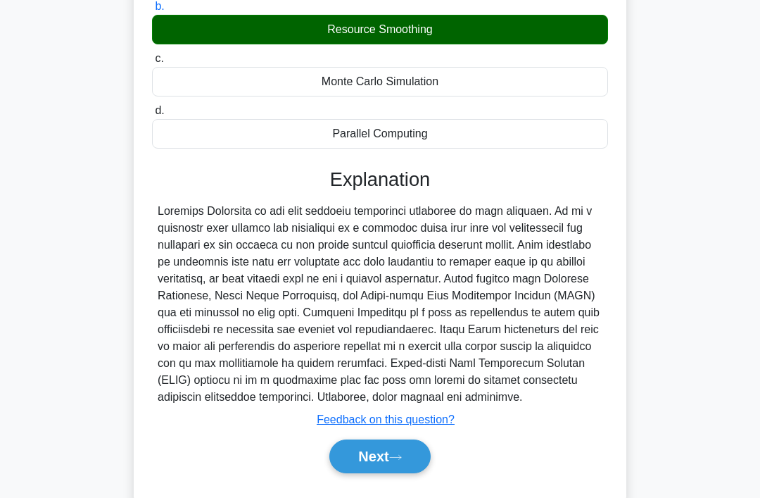
scroll to position [290, 0]
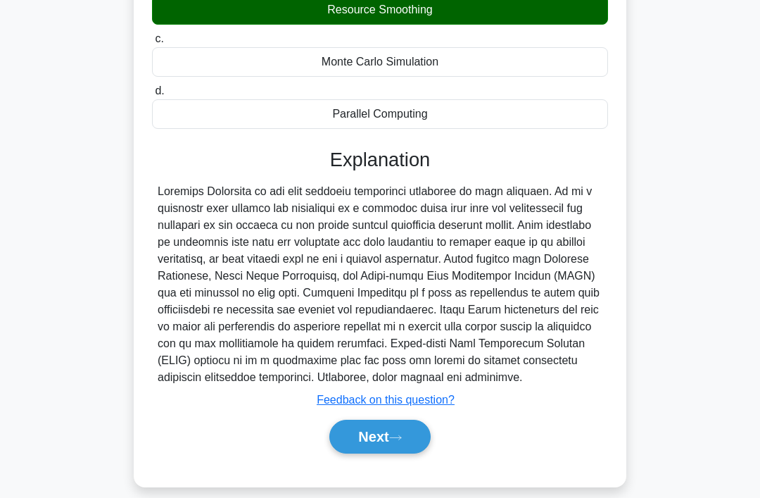
click at [379, 453] on button "Next" at bounding box center [379, 437] width 101 height 34
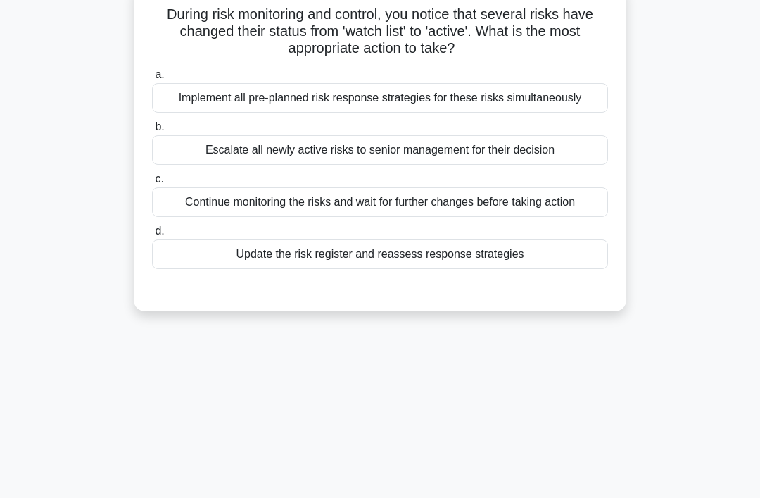
scroll to position [0, 0]
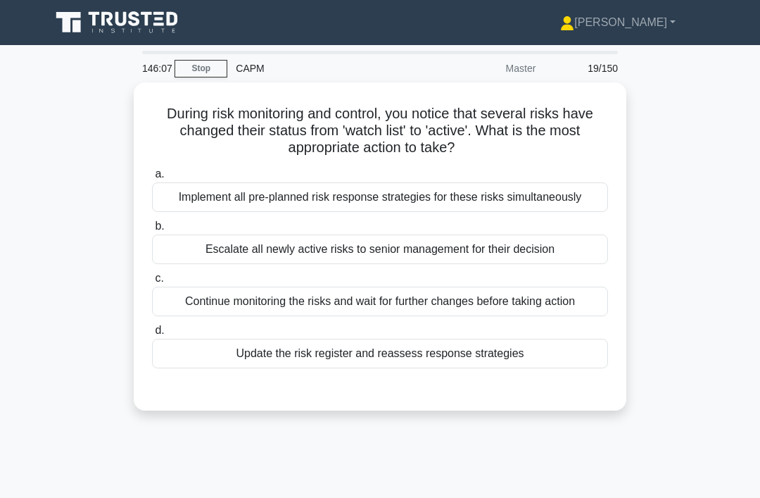
click at [568, 212] on div "Implement all pre-planned risk response strategies for these risks simultaneous…" at bounding box center [380, 197] width 456 height 30
click at [152, 179] on input "a. Implement all pre-planned risk response strategies for these risks simultane…" at bounding box center [152, 174] width 0 height 9
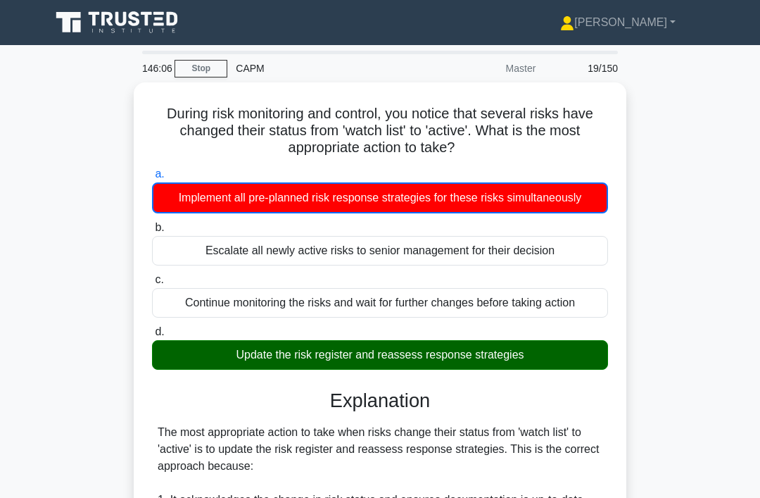
click at [547, 370] on div "Update the risk register and reassess response strategies" at bounding box center [380, 355] width 456 height 30
click at [152, 336] on input "d. Update the risk register and reassess response strategies" at bounding box center [152, 331] width 0 height 9
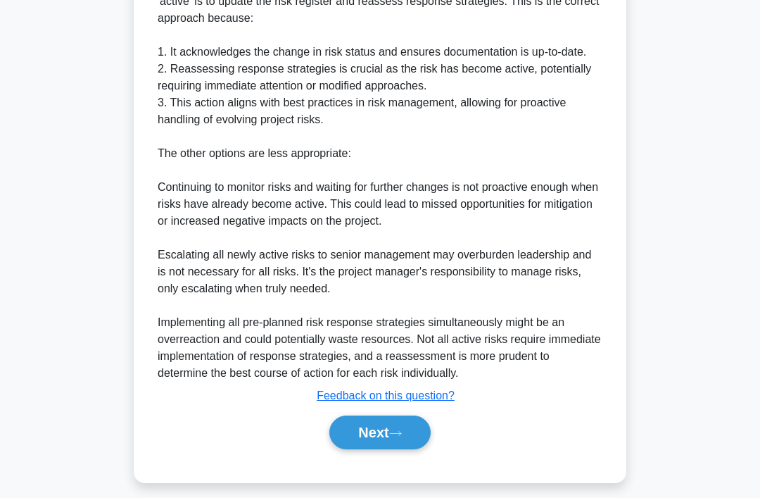
scroll to position [459, 0]
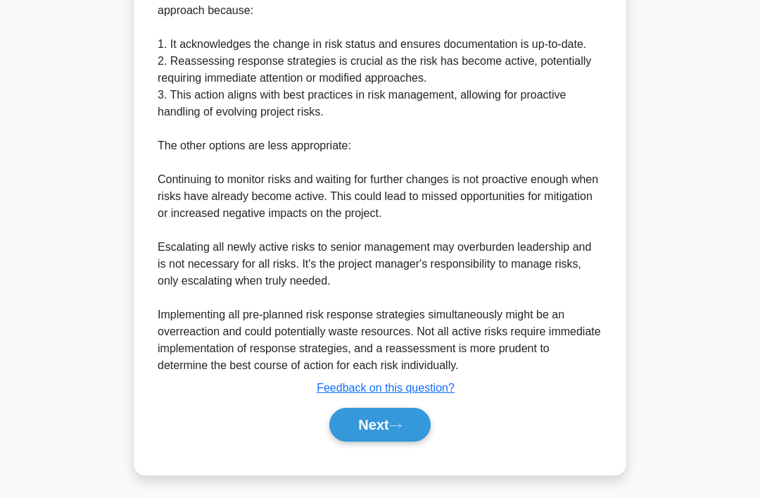
click at [393, 441] on button "Next" at bounding box center [379, 425] width 101 height 34
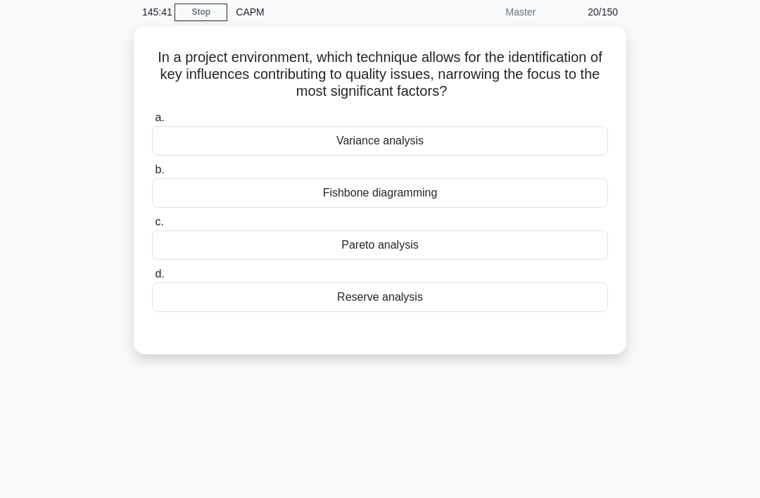
scroll to position [0, 0]
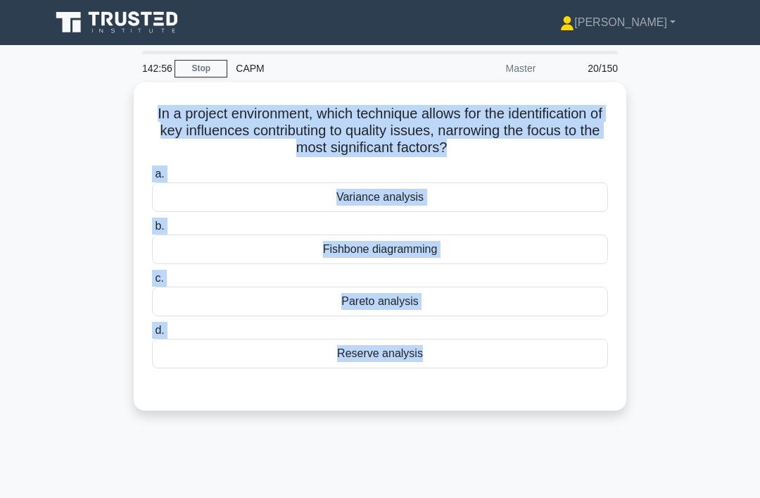
click at [684, 163] on div "In a project environment, which technique allows for the identification of key …" at bounding box center [380, 254] width 676 height 345
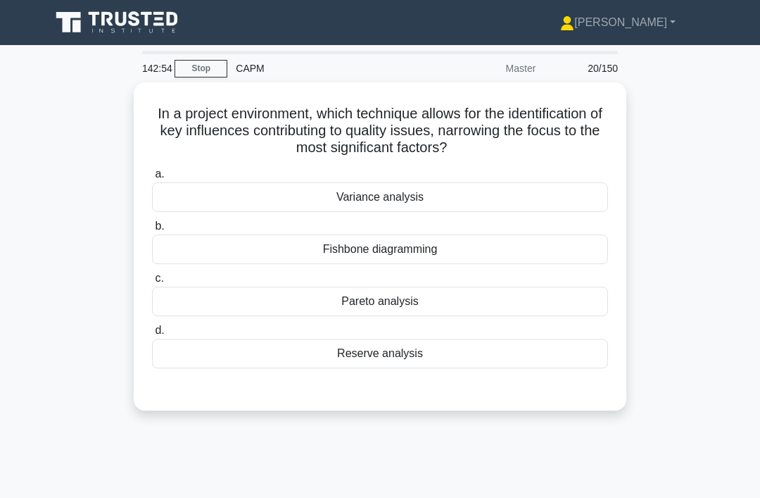
click at [519, 307] on div "Pareto analysis" at bounding box center [380, 301] width 456 height 30
click at [152, 283] on input "c. Pareto analysis" at bounding box center [152, 278] width 0 height 9
click at [457, 294] on div "Pareto analysis" at bounding box center [380, 301] width 456 height 30
click at [152, 283] on input "c. Pareto analysis" at bounding box center [152, 278] width 0 height 9
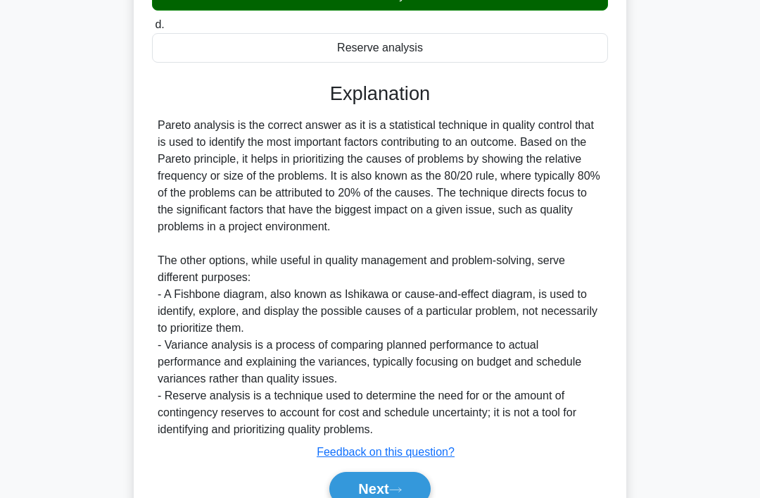
scroll to position [341, 0]
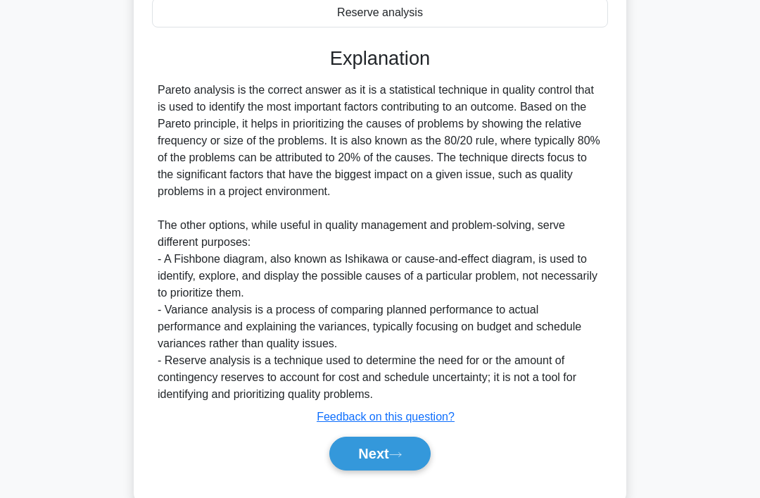
click at [374, 470] on button "Next" at bounding box center [379, 453] width 101 height 34
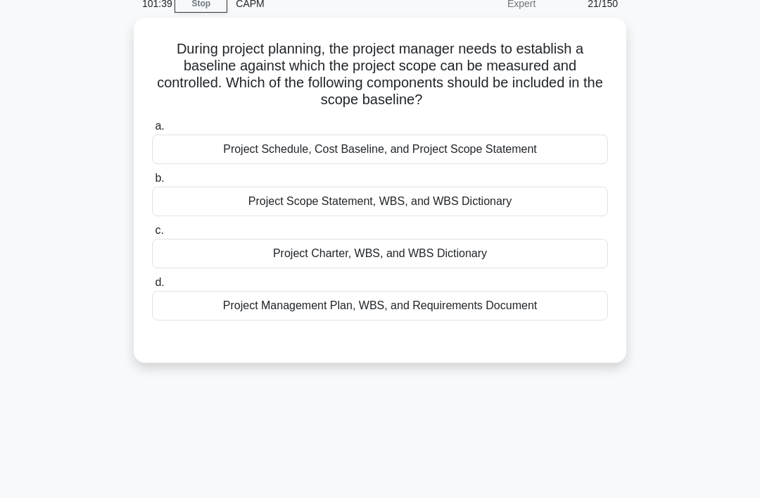
scroll to position [0, 0]
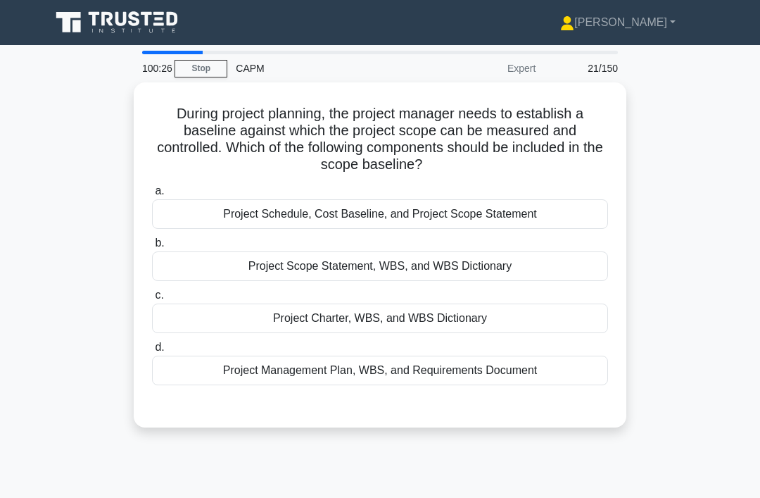
click at [543, 315] on div "Project Charter, WBS, and WBS Dictionary" at bounding box center [380, 318] width 456 height 30
click at [152, 300] on input "c. Project Charter, WBS, and WBS Dictionary" at bounding box center [152, 295] width 0 height 9
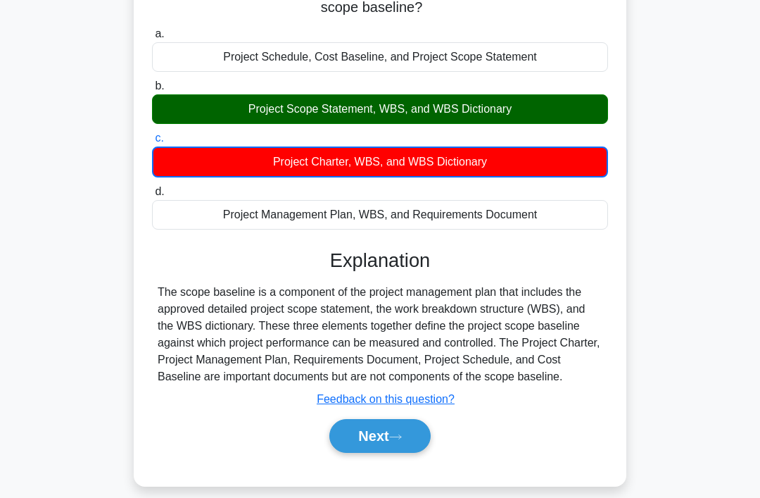
scroll to position [158, 0]
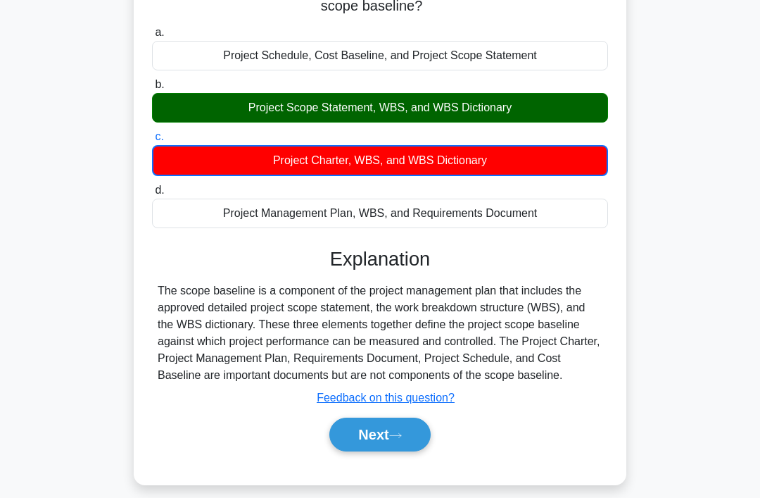
click at [422, 447] on button "Next" at bounding box center [379, 434] width 101 height 34
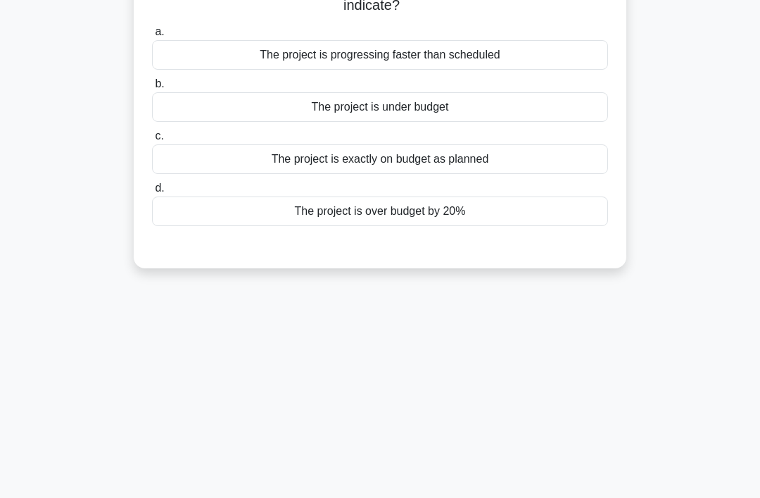
scroll to position [0, 0]
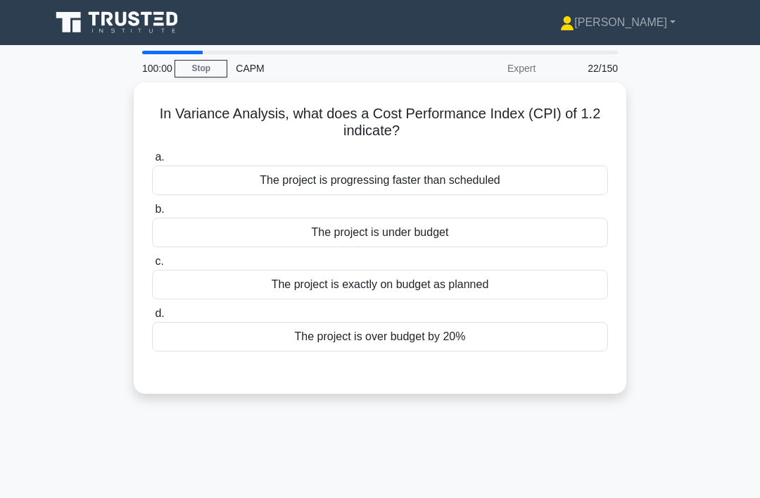
click at [562, 181] on div "The project is progressing faster than scheduled" at bounding box center [380, 180] width 456 height 30
click at [152, 162] on input "a. The project is progressing faster than scheduled" at bounding box center [152, 157] width 0 height 9
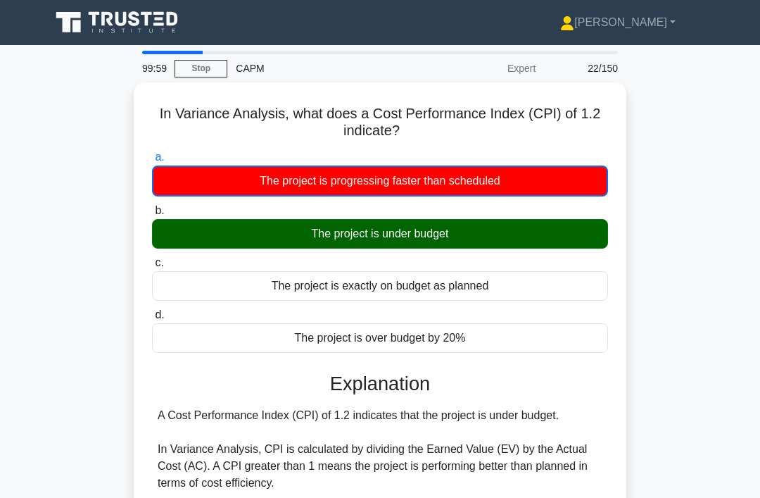
click at [562, 227] on div "The project is under budget" at bounding box center [380, 234] width 456 height 30
click at [152, 215] on input "b. The project is under budget" at bounding box center [152, 210] width 0 height 9
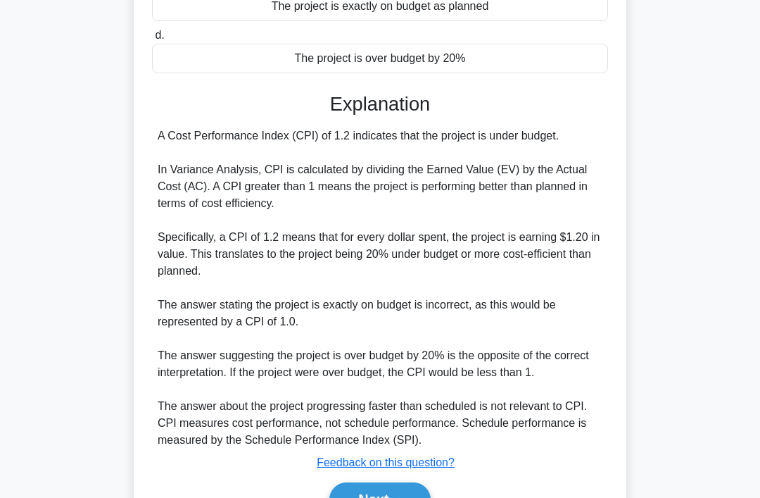
scroll to position [341, 0]
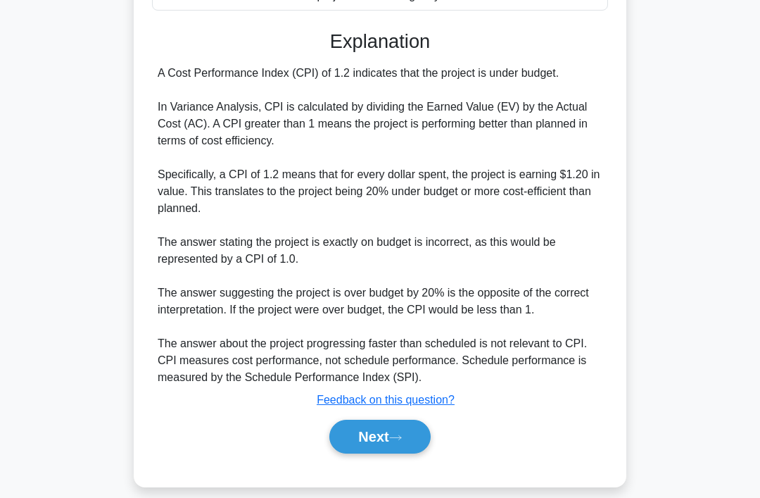
click at [407, 453] on button "Next" at bounding box center [379, 437] width 101 height 34
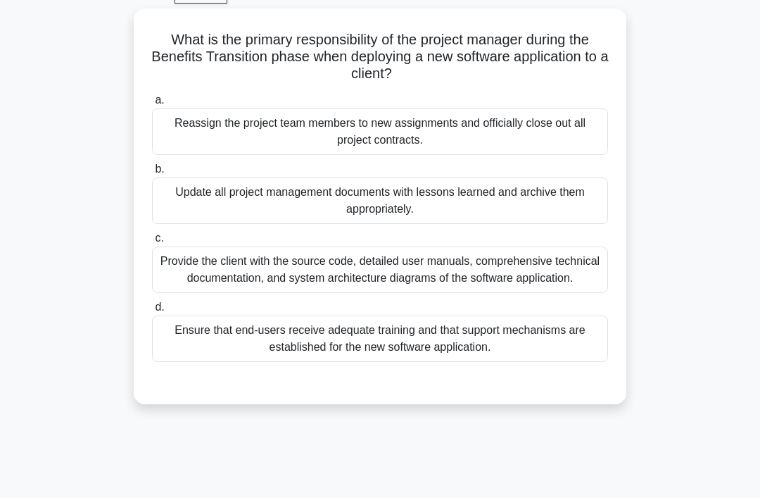
scroll to position [0, 0]
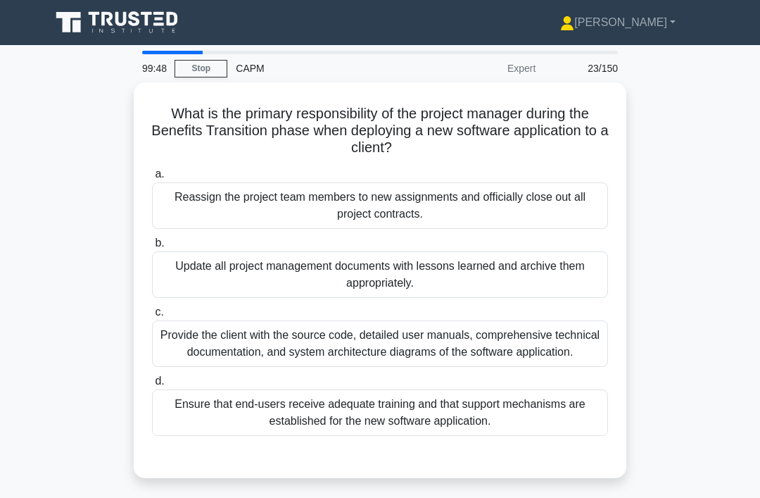
click at [569, 405] on main "99:48 Stop CAPM Expert 23/150 What is the primary responsibility of the project…" at bounding box center [380, 402] width 760 height 715
click at [475, 352] on div "Provide the client with the source code, detailed user manuals, comprehensive t…" at bounding box center [380, 343] width 456 height 46
click at [152, 317] on input "c. Provide the client with the source code, detailed user manuals, comprehensiv…" at bounding box center [152, 312] width 0 height 9
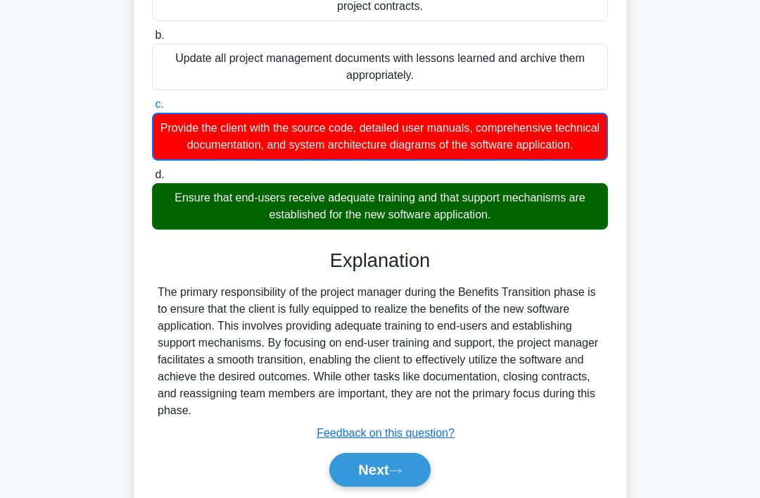
scroll to position [215, 0]
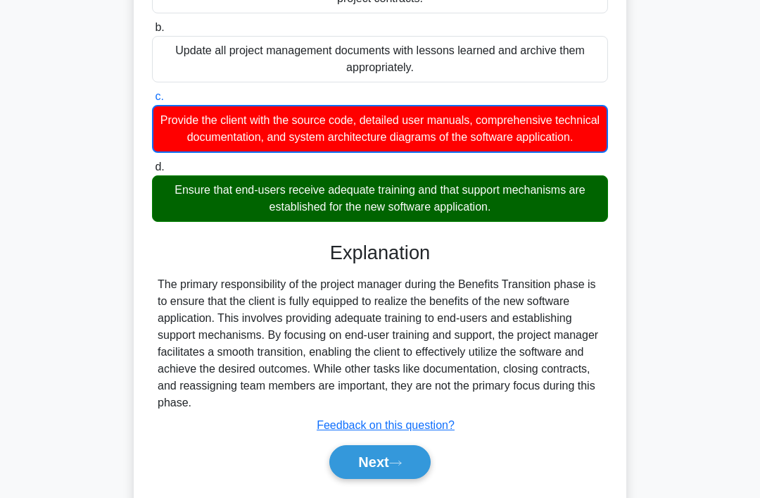
click at [354, 479] on button "Next" at bounding box center [379, 462] width 101 height 34
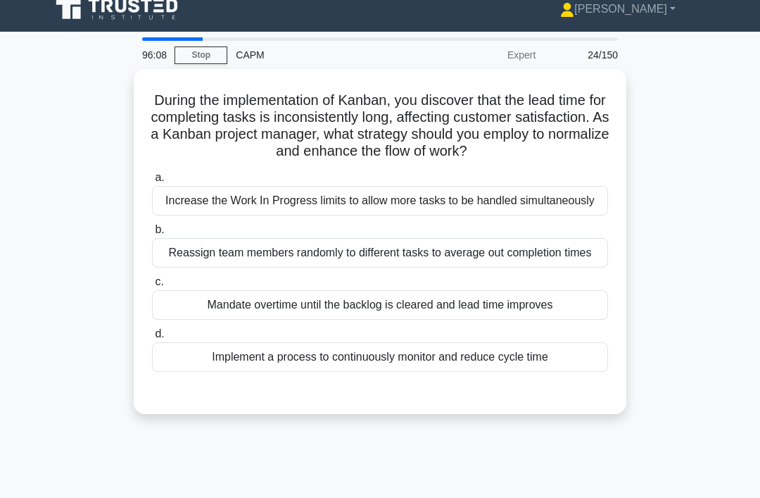
scroll to position [0, 0]
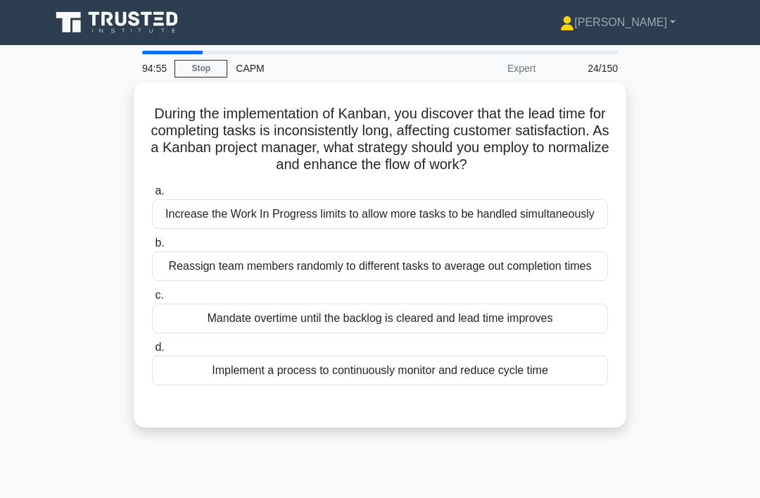
click at [425, 388] on div "a. Increase the Work In Progress limits to allow more tasks to be handled simul…" at bounding box center [380, 283] width 473 height 208
click at [508, 385] on div "Implement a process to continuously monitor and reduce cycle time" at bounding box center [380, 370] width 456 height 30
click at [152, 352] on input "d. Implement a process to continuously monitor and reduce cycle time" at bounding box center [152, 347] width 0 height 9
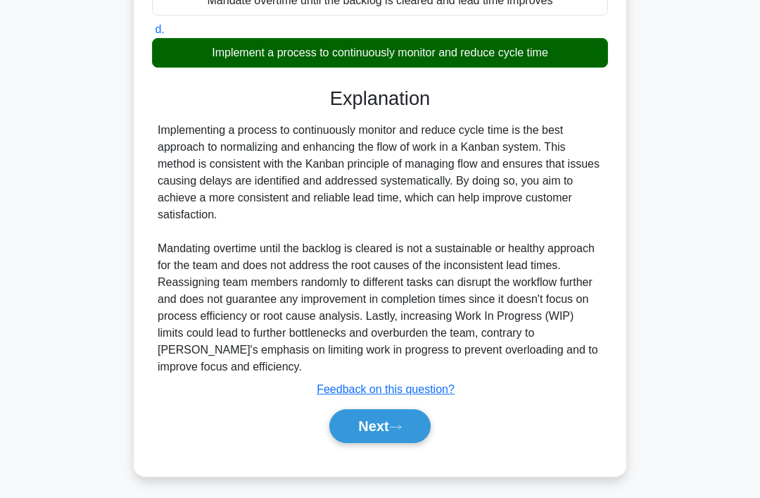
scroll to position [341, 0]
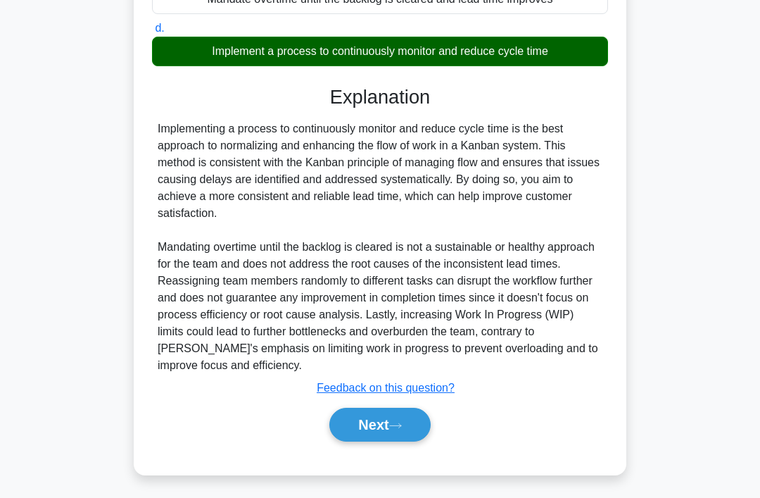
click at [402, 429] on icon at bounding box center [395, 426] width 13 height 8
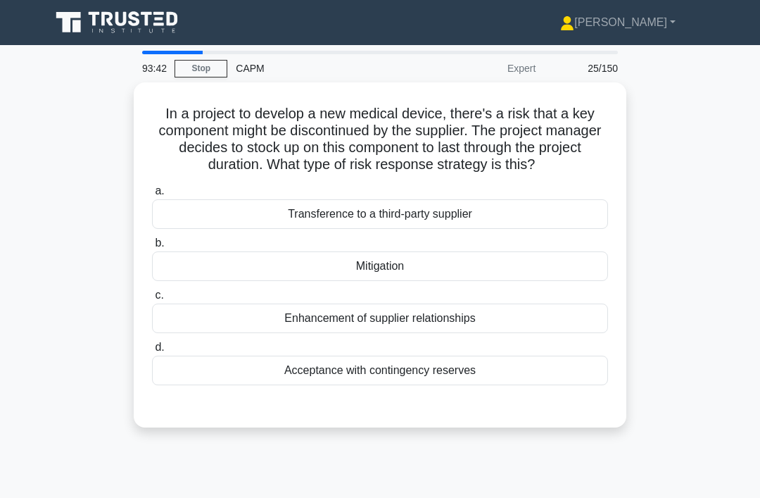
scroll to position [14, 0]
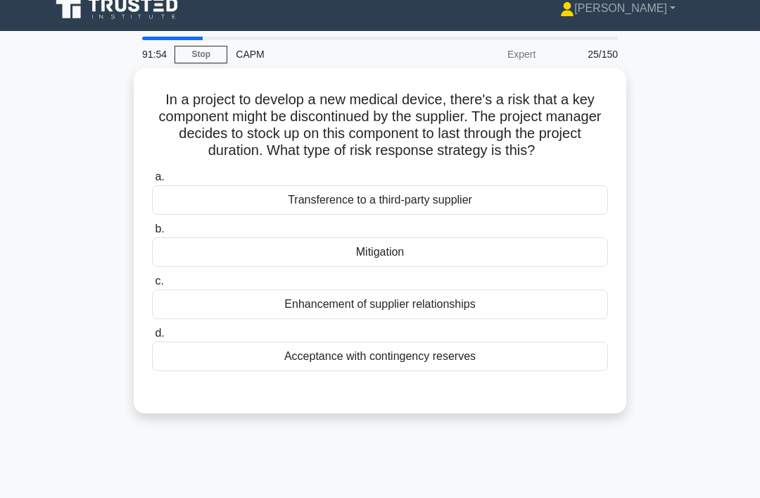
click at [569, 244] on div "In a project to develop a new medical device, there's a risk that a key compone…" at bounding box center [380, 249] width 676 height 362
click at [569, 267] on div "Mitigation" at bounding box center [380, 252] width 456 height 30
click at [152, 234] on input "b. Mitigation" at bounding box center [152, 229] width 0 height 9
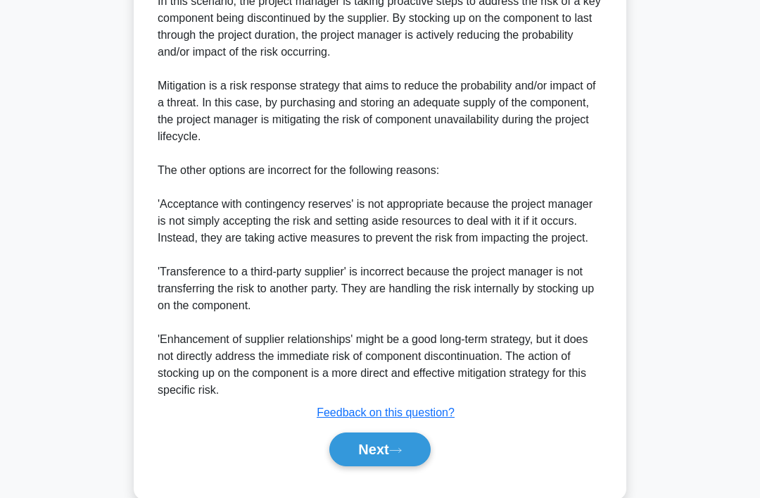
scroll to position [481, 0]
click at [402, 453] on icon at bounding box center [395, 450] width 13 height 8
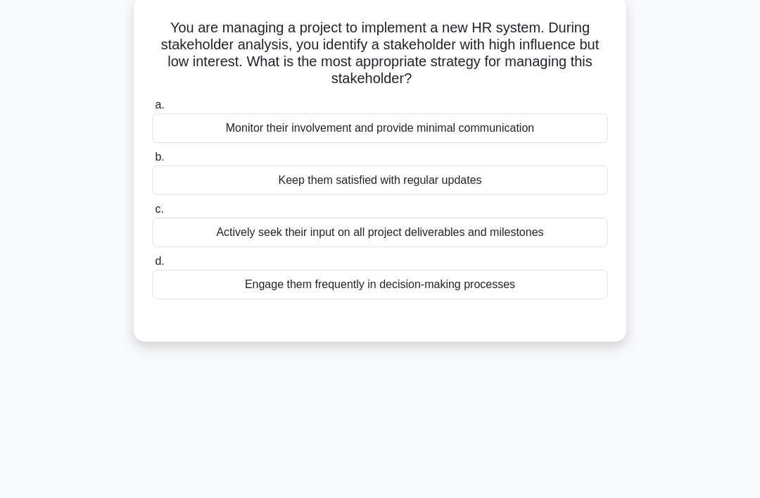
scroll to position [0, 0]
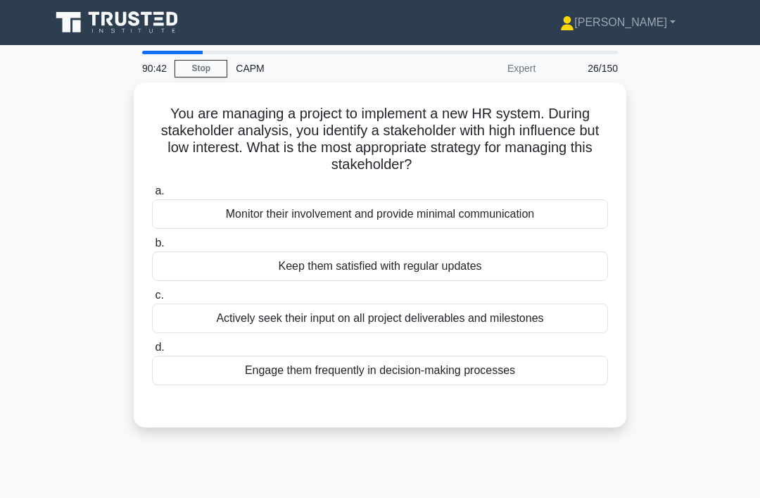
click at [567, 267] on div "Keep them satisfied with regular updates" at bounding box center [380, 266] width 456 height 30
click at [152, 248] on input "b. Keep them satisfied with regular updates" at bounding box center [152, 243] width 0 height 9
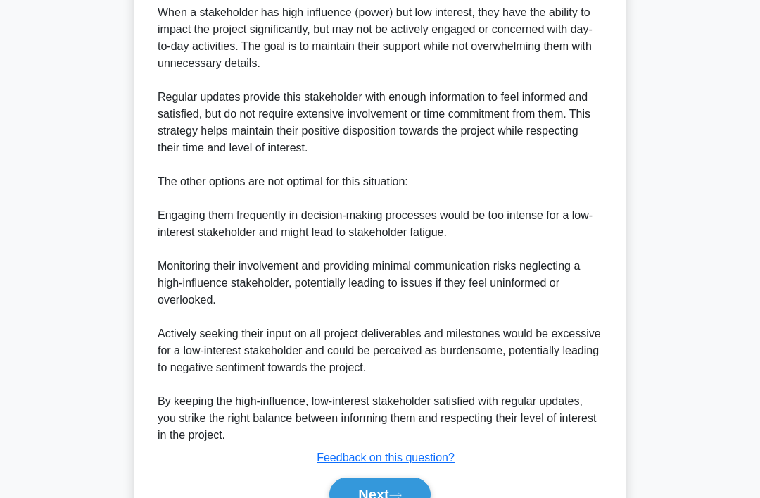
scroll to position [543, 0]
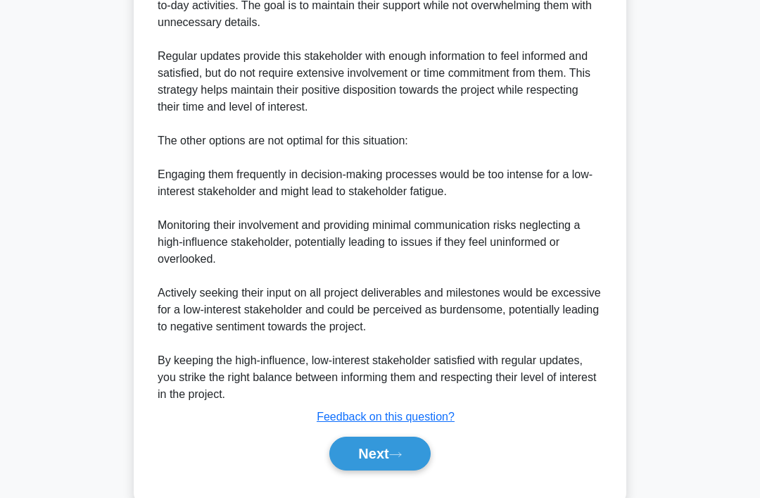
click at [404, 470] on button "Next" at bounding box center [379, 453] width 101 height 34
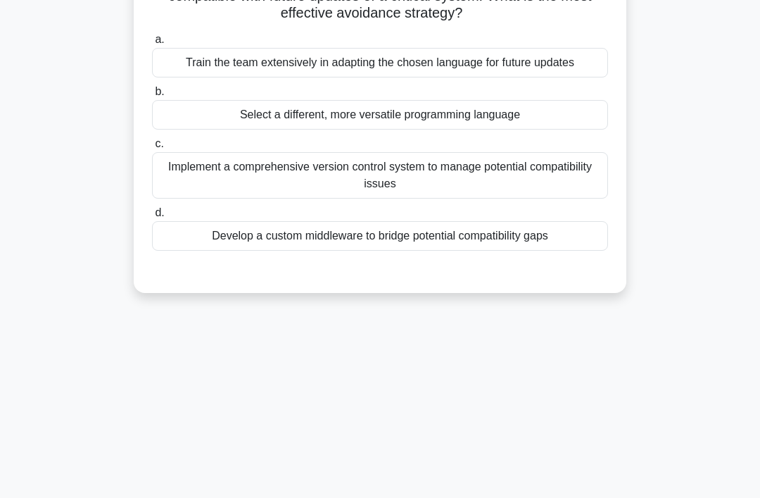
scroll to position [0, 0]
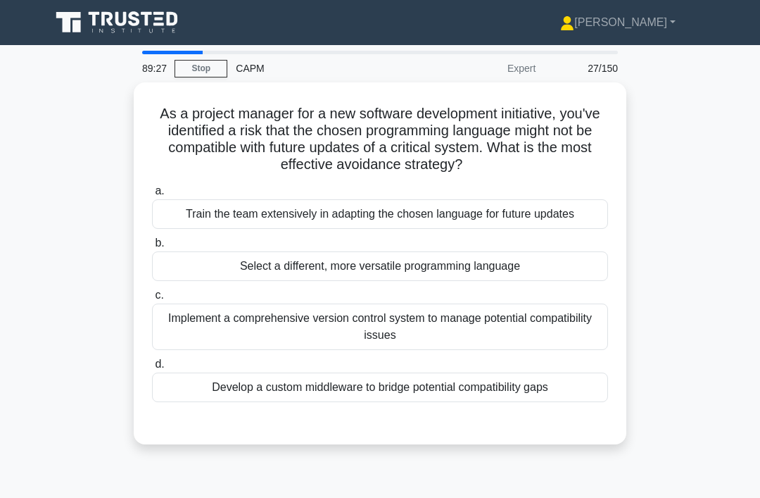
click at [563, 342] on div "Implement a comprehensive version control system to manage potential compatibil…" at bounding box center [380, 326] width 456 height 46
click at [152, 300] on input "c. Implement a comprehensive version control system to manage potential compati…" at bounding box center [152, 295] width 0 height 9
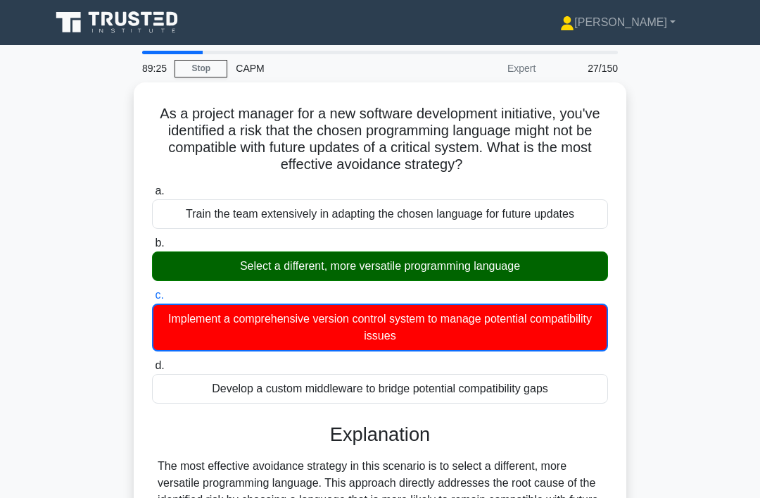
click at [569, 279] on div "Select a different, more versatile programming language" at bounding box center [380, 266] width 456 height 30
click at [152, 248] on input "b. Select a different, more versatile programming language" at bounding box center [152, 243] width 0 height 9
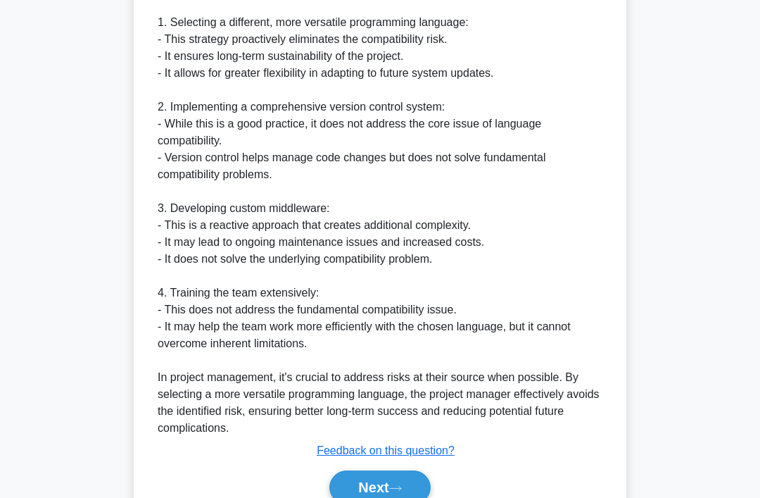
scroll to position [594, 0]
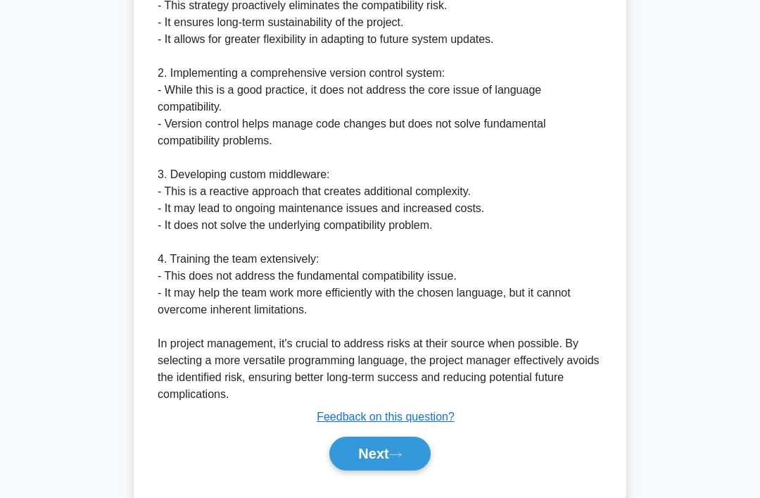
click at [417, 470] on button "Next" at bounding box center [379, 453] width 101 height 34
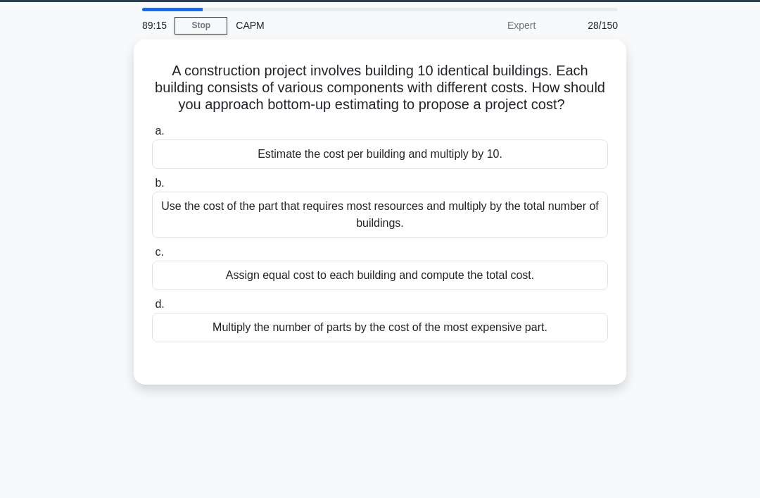
scroll to position [0, 0]
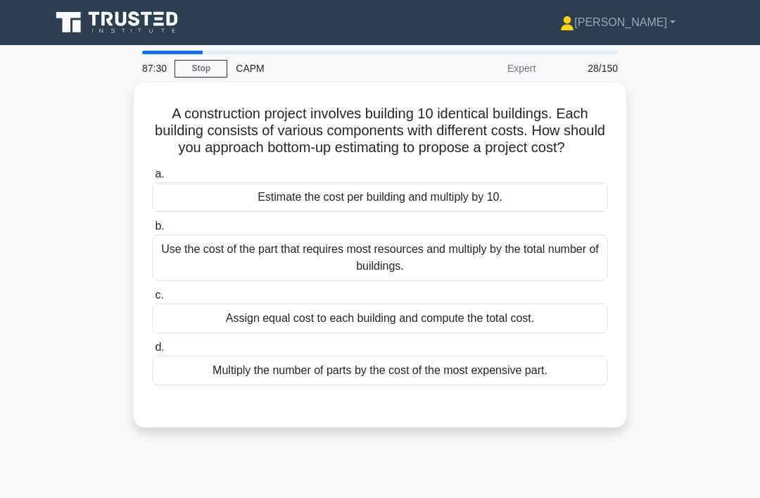
click at [569, 133] on div "A construction project involves building 10 identical buildings. Each building …" at bounding box center [380, 263] width 676 height 362
click at [569, 203] on div "Estimate the cost per building and multiply by 10." at bounding box center [380, 197] width 456 height 30
click at [152, 179] on input "a. Estimate the cost per building and multiply by 10." at bounding box center [152, 174] width 0 height 9
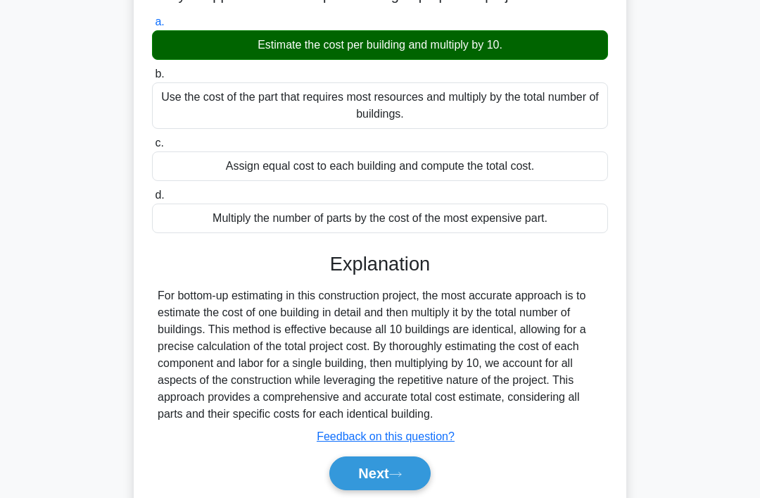
scroll to position [217, 0]
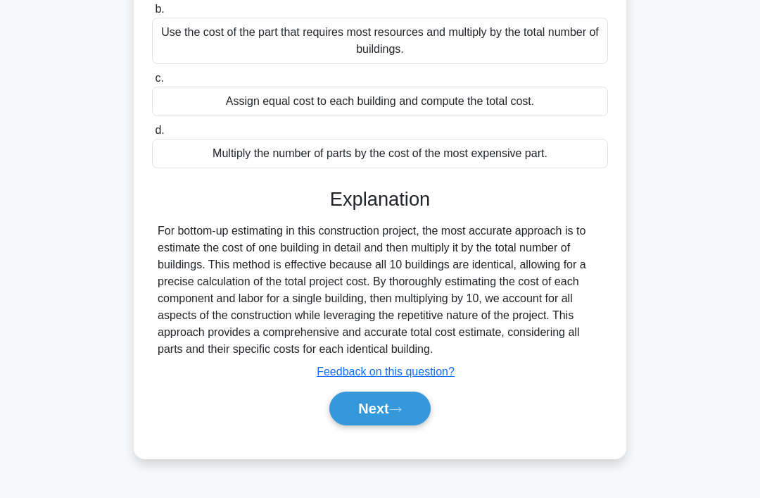
click at [334, 425] on button "Next" at bounding box center [379, 408] width 101 height 34
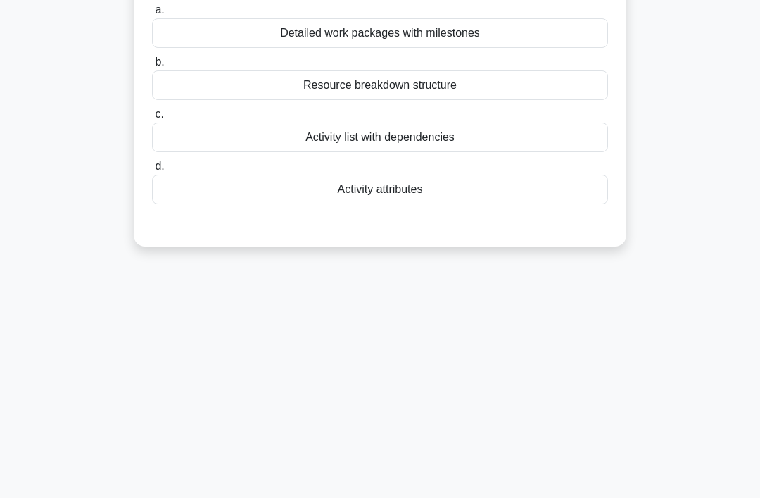
scroll to position [0, 0]
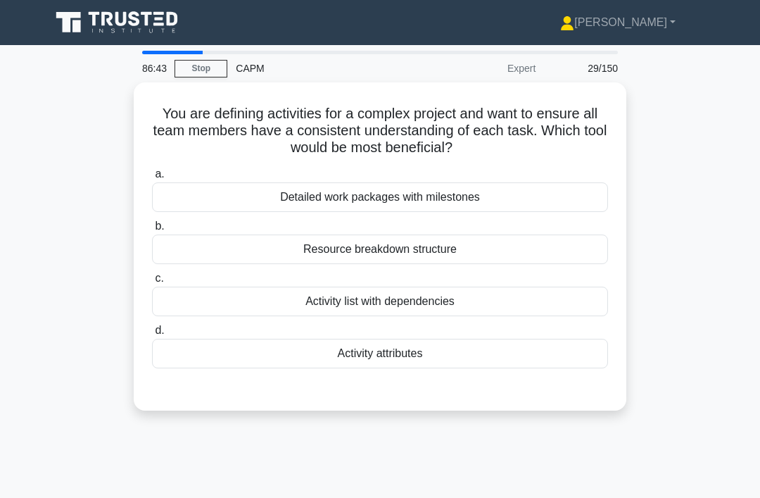
click at [567, 196] on div "Detailed work packages with milestones" at bounding box center [380, 197] width 456 height 30
click at [152, 179] on input "a. Detailed work packages with milestones" at bounding box center [152, 174] width 0 height 9
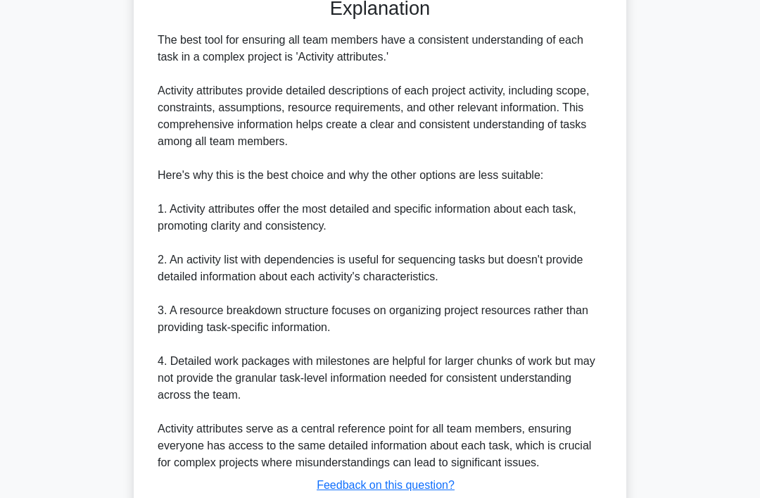
scroll to position [460, 0]
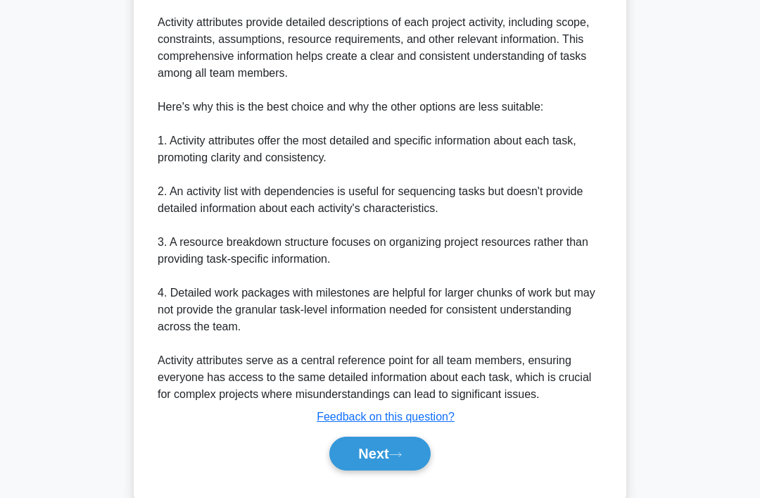
click at [410, 470] on button "Next" at bounding box center [379, 453] width 101 height 34
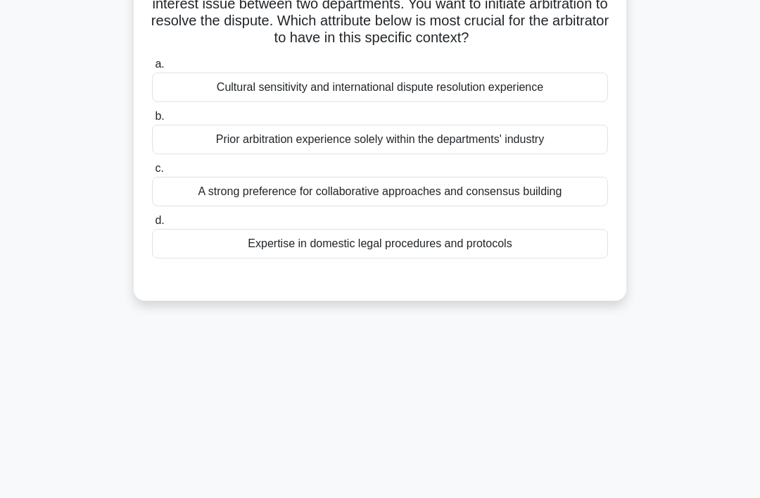
scroll to position [0, 0]
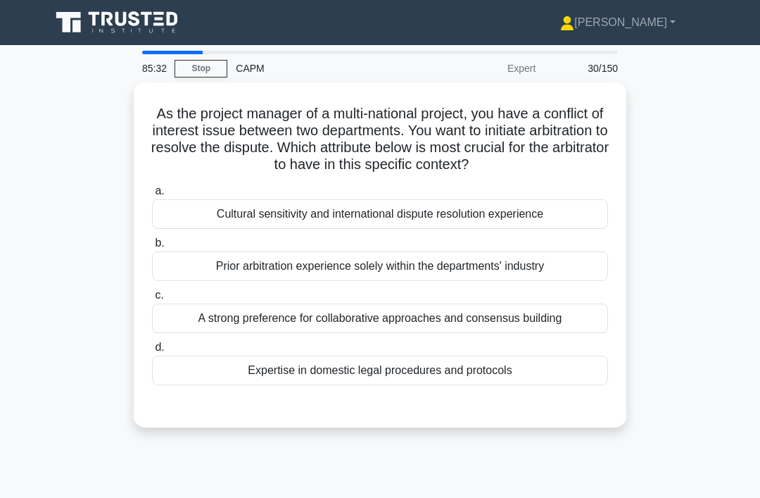
click at [565, 227] on div "Cultural sensitivity and international dispute resolution experience" at bounding box center [380, 214] width 456 height 30
click at [152, 196] on input "a. Cultural sensitivity and international dispute resolution experience" at bounding box center [152, 191] width 0 height 9
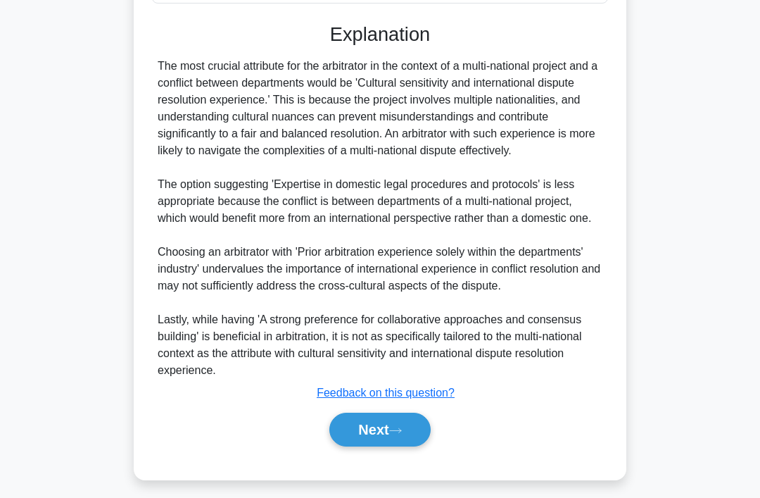
scroll to position [408, 0]
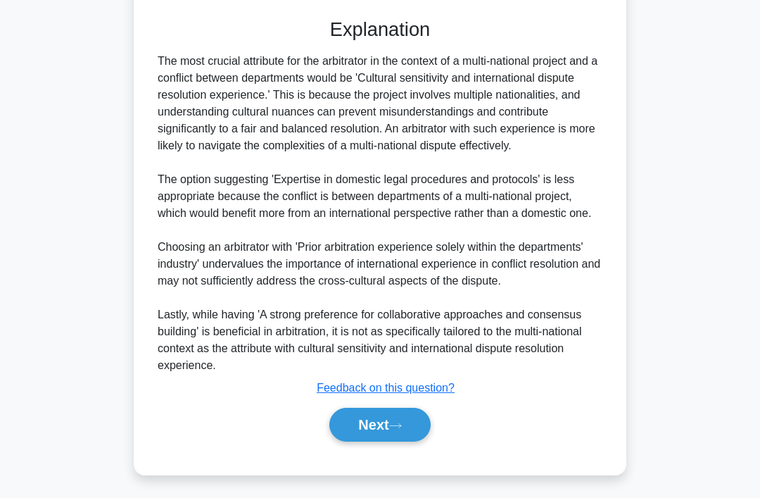
click at [414, 441] on button "Next" at bounding box center [379, 425] width 101 height 34
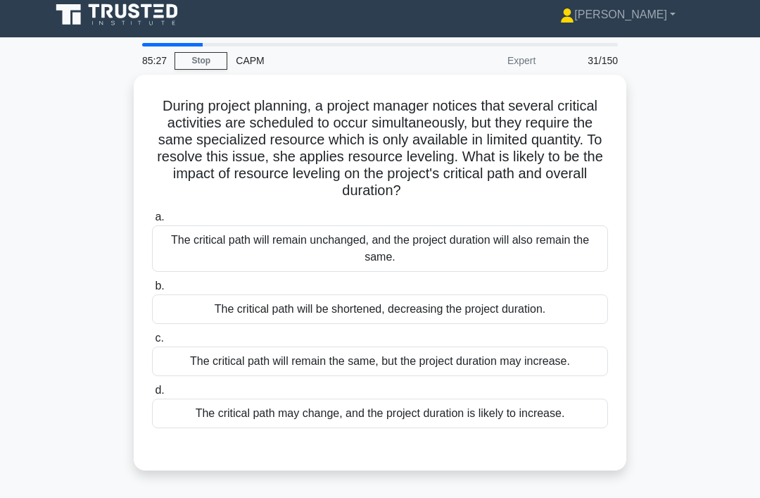
scroll to position [0, 0]
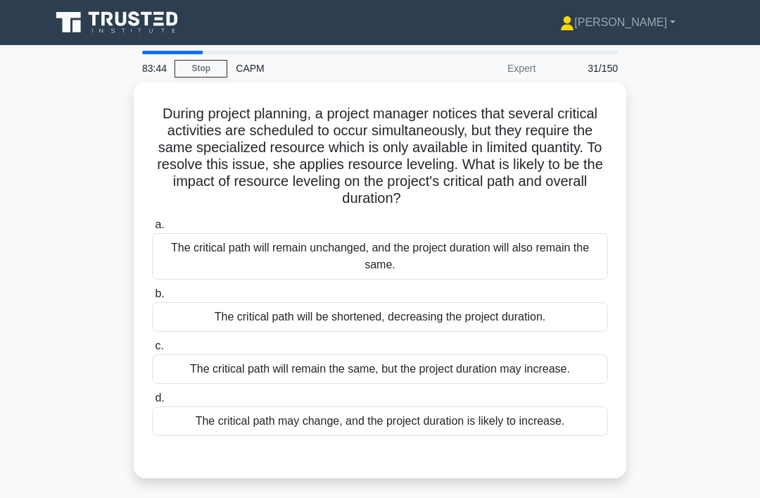
click at [551, 360] on div "The critical path will remain the same, but the project duration may increase." at bounding box center [380, 369] width 456 height 30
click at [152, 351] on input "c. The critical path will remain the same, but the project duration may increas…" at bounding box center [152, 345] width 0 height 9
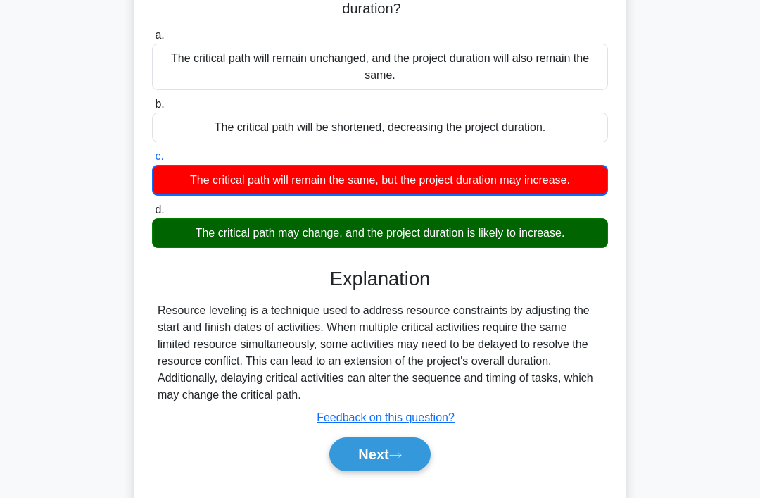
scroll to position [191, 0]
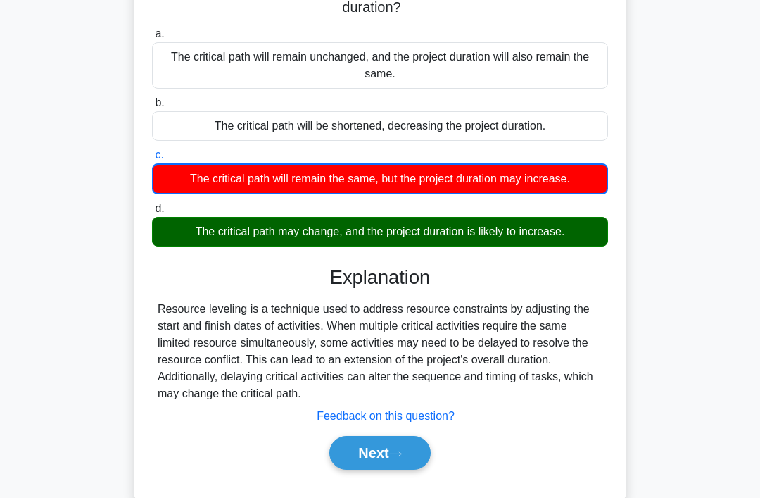
click at [402, 458] on icon at bounding box center [395, 454] width 13 height 8
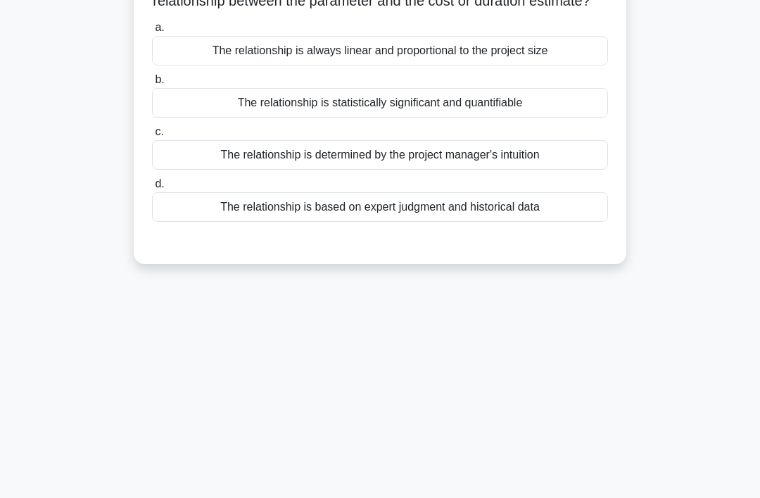
scroll to position [0, 0]
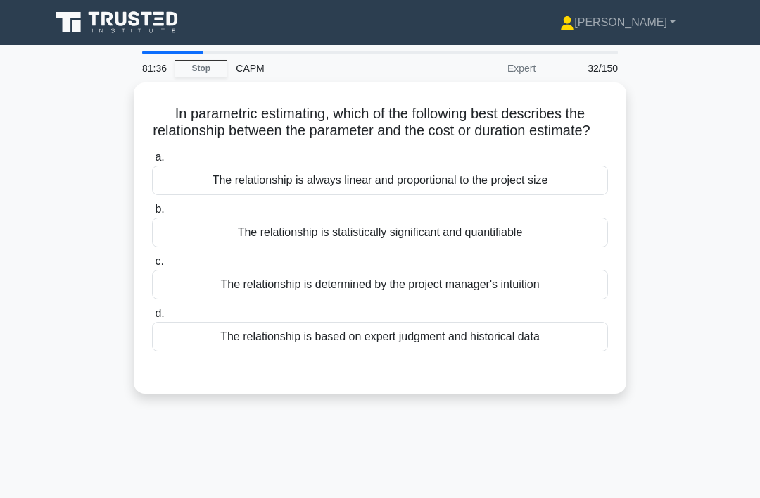
click at [569, 108] on div "In parametric estimating, which of the following best describes the relationshi…" at bounding box center [380, 237] width 493 height 311
click at [528, 238] on div "The relationship is statistically significant and quantifiable" at bounding box center [380, 233] width 456 height 30
click at [152, 214] on input "b. The relationship is statistically significant and quantifiable" at bounding box center [152, 209] width 0 height 9
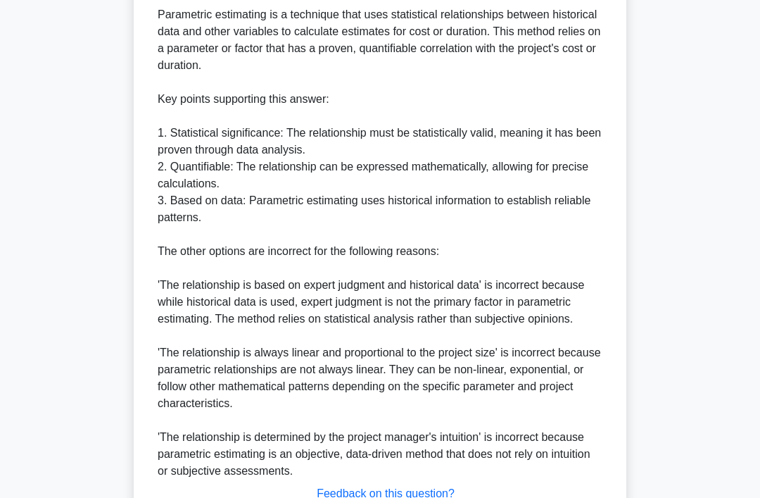
scroll to position [543, 0]
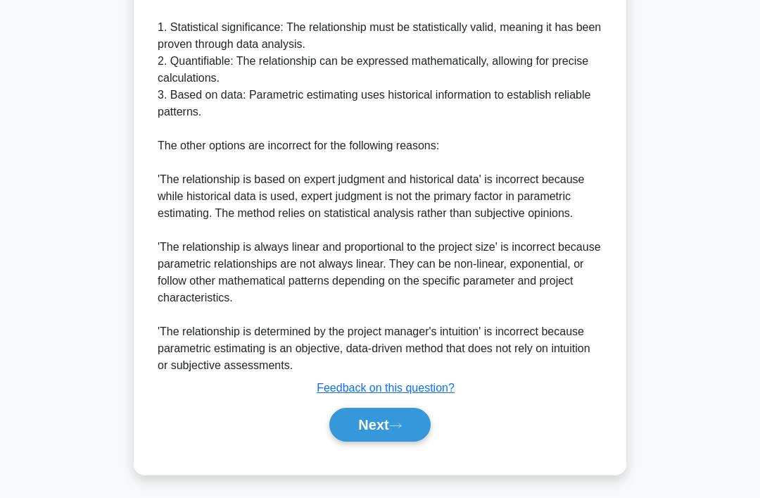
click at [386, 441] on button "Next" at bounding box center [379, 425] width 101 height 34
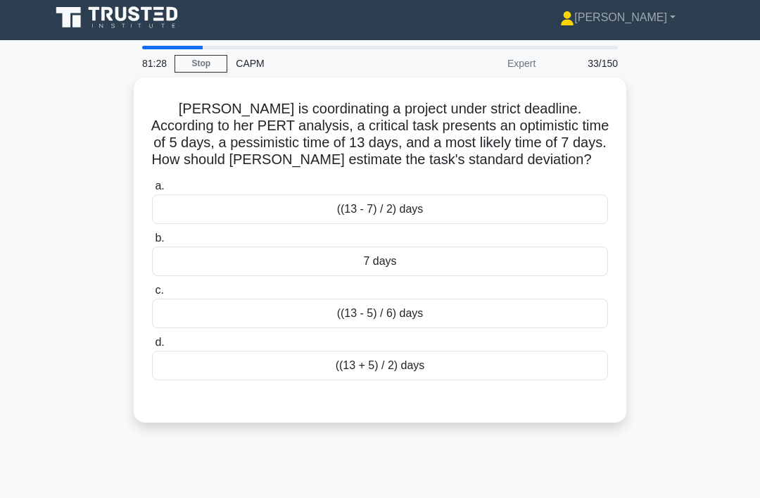
scroll to position [0, 0]
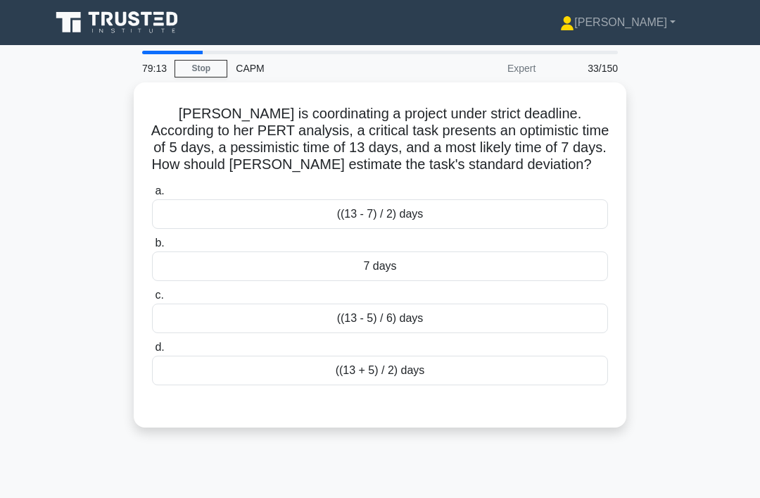
click at [19, 76] on main "79:13 Stop CAPM Expert 33/150 Paula is coordinating a project under strict dead…" at bounding box center [380, 402] width 760 height 715
click at [479, 332] on div "((13 - 5) / 6) days" at bounding box center [380, 318] width 456 height 30
click at [152, 300] on input "c. ((13 - 5) / 6) days" at bounding box center [152, 295] width 0 height 9
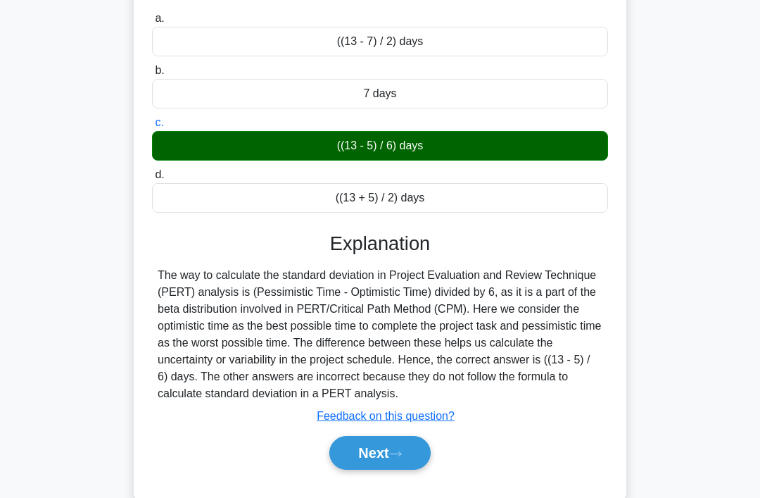
scroll to position [217, 0]
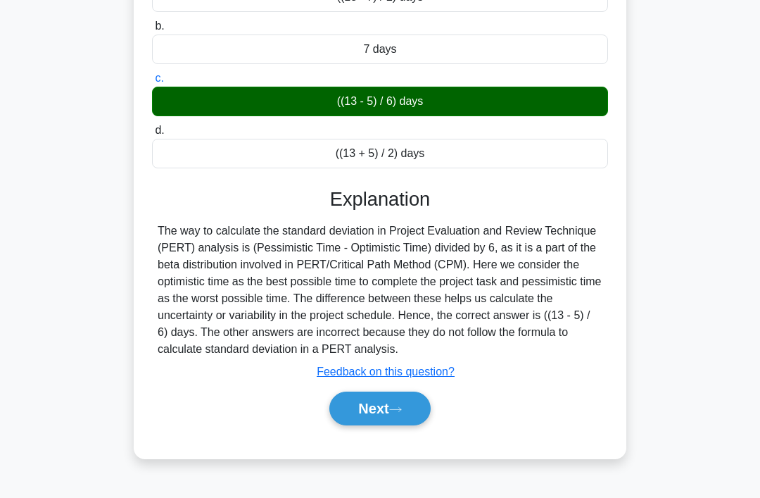
click at [388, 425] on button "Next" at bounding box center [379, 408] width 101 height 34
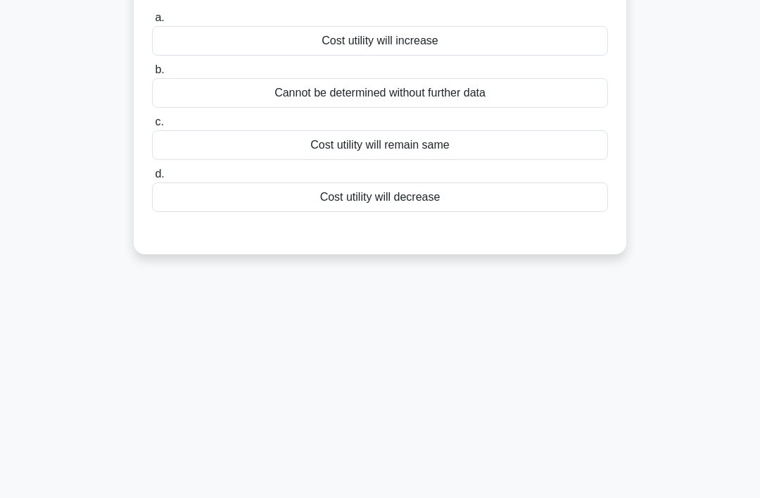
scroll to position [0, 0]
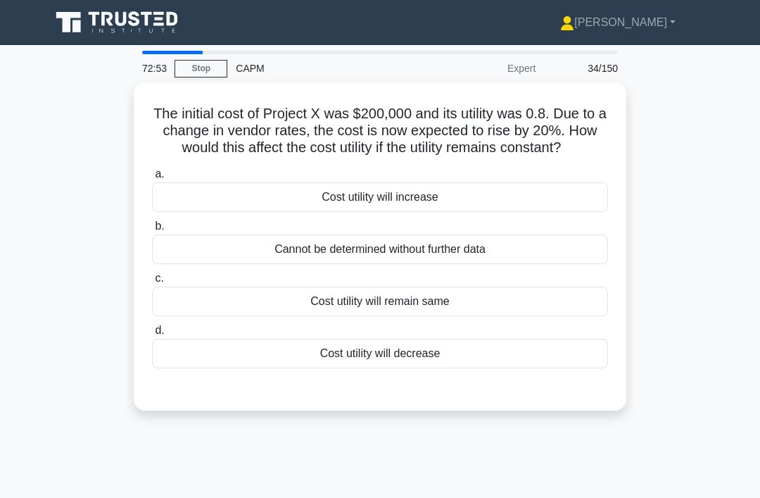
click at [569, 114] on div "The initial cost of Project X was $200,000 and its utility was 0.8. Due to a ch…" at bounding box center [380, 254] width 676 height 345
click at [515, 368] on div "Cost utility will decrease" at bounding box center [380, 354] width 456 height 30
click at [152, 335] on input "d. Cost utility will decrease" at bounding box center [152, 330] width 0 height 9
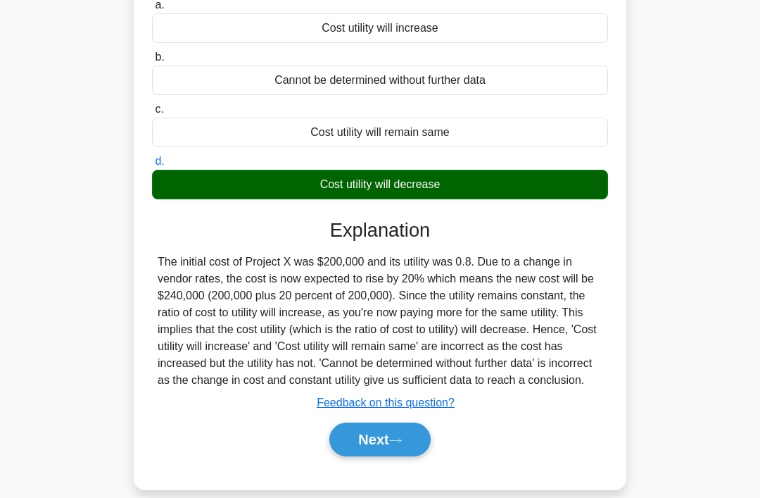
scroll to position [217, 0]
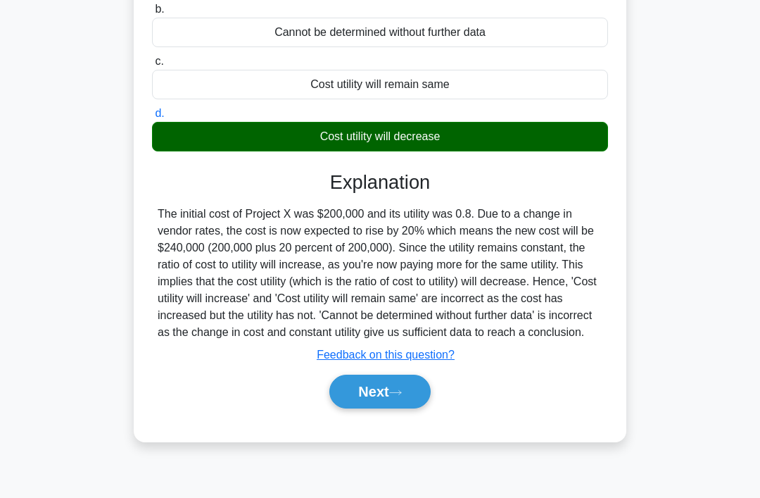
click at [424, 408] on button "Next" at bounding box center [379, 391] width 101 height 34
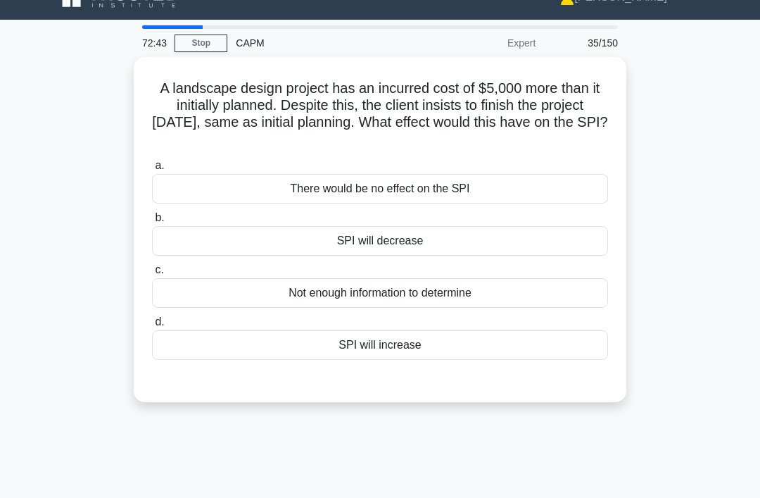
scroll to position [0, 0]
